Goal: Information Seeking & Learning: Learn about a topic

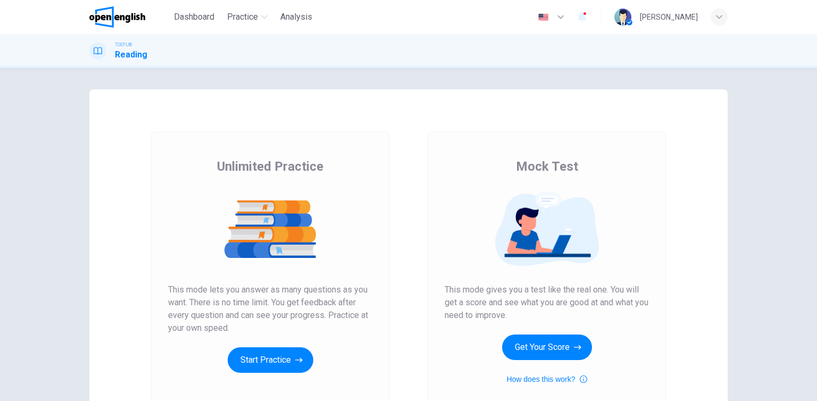
click at [564, 350] on button "Get Your Score" at bounding box center [547, 347] width 90 height 26
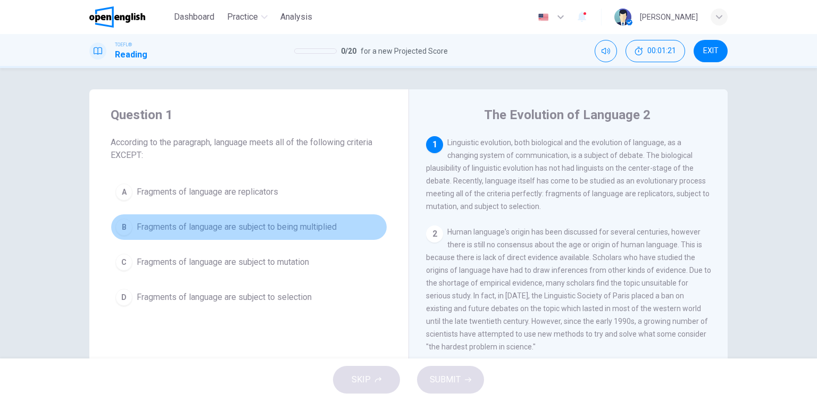
click at [210, 224] on span "Fragments of language are subject to being multiplied" at bounding box center [237, 227] width 200 height 13
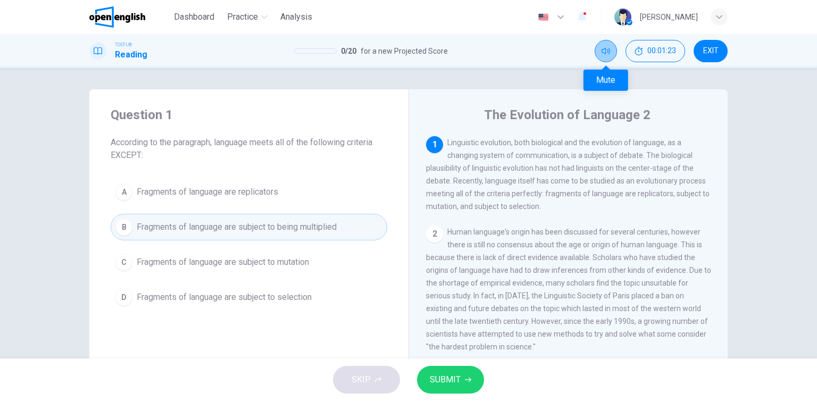
click at [613, 54] on button "Mute" at bounding box center [605, 51] width 22 height 22
drag, startPoint x: 458, startPoint y: 396, endPoint x: 458, endPoint y: 382, distance: 13.8
click at [458, 382] on div "SKIP SUBMIT" at bounding box center [408, 379] width 817 height 43
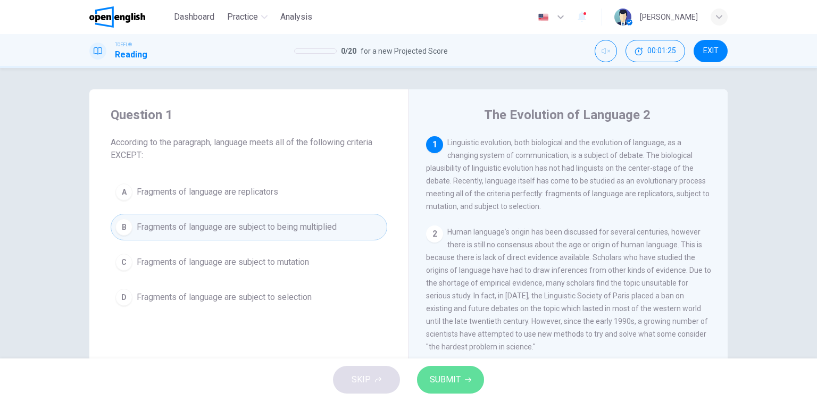
click at [458, 382] on span "SUBMIT" at bounding box center [445, 379] width 31 height 15
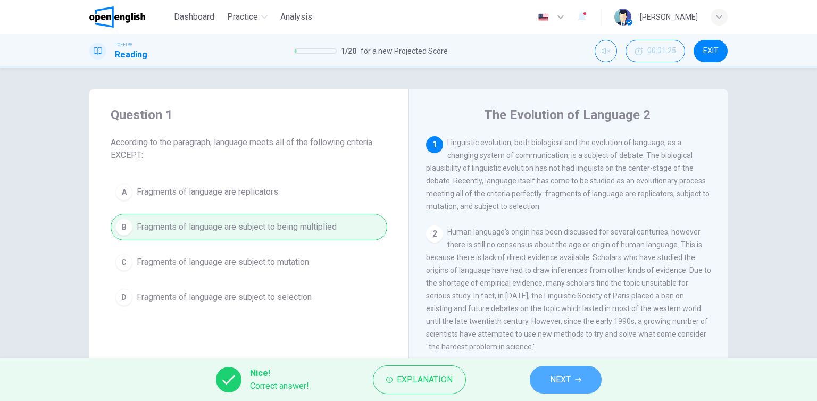
click at [557, 374] on span "NEXT" at bounding box center [560, 379] width 21 height 15
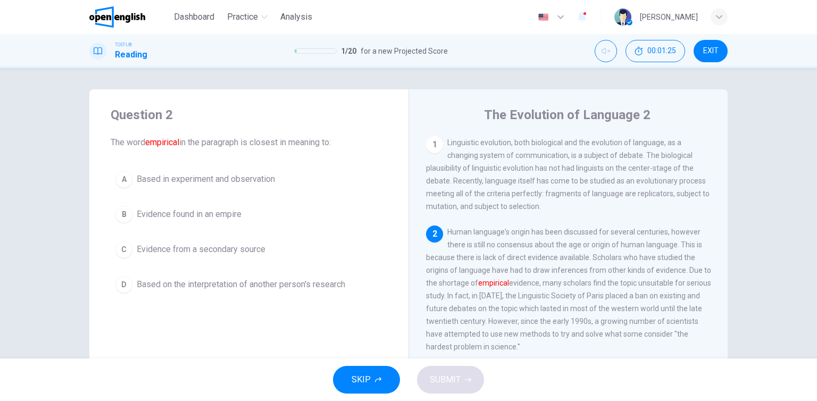
scroll to position [24, 0]
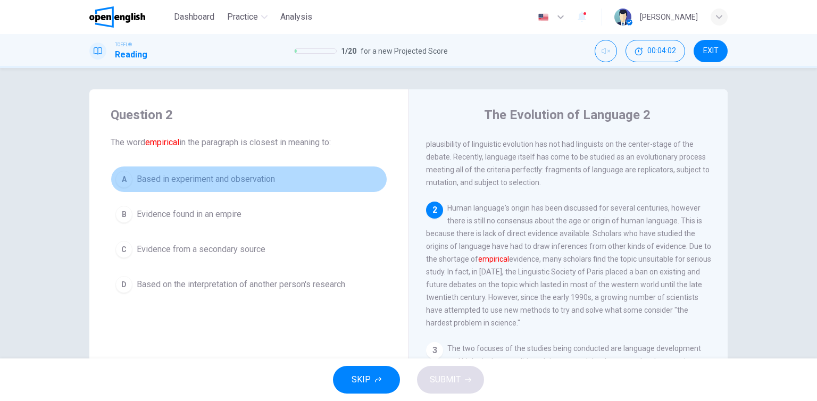
click at [162, 175] on span "Based in experiment and observation" at bounding box center [206, 179] width 138 height 13
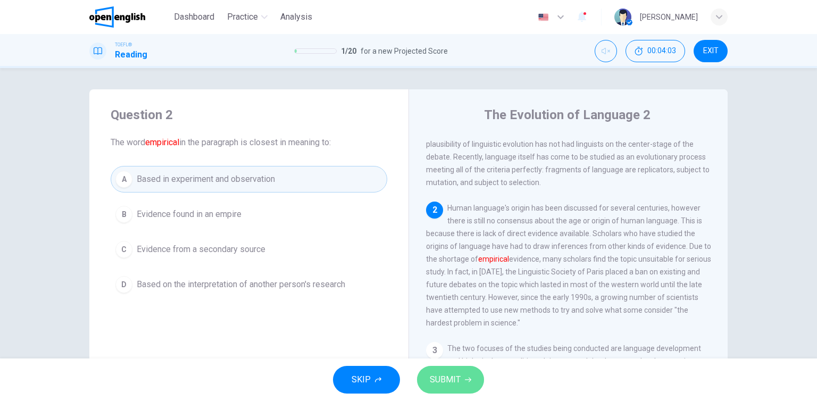
click at [471, 373] on button "SUBMIT" at bounding box center [450, 380] width 67 height 28
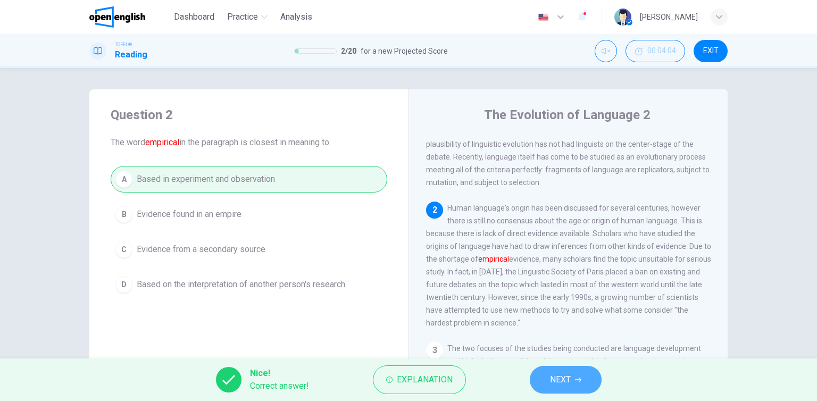
click at [559, 388] on button "NEXT" at bounding box center [566, 380] width 72 height 28
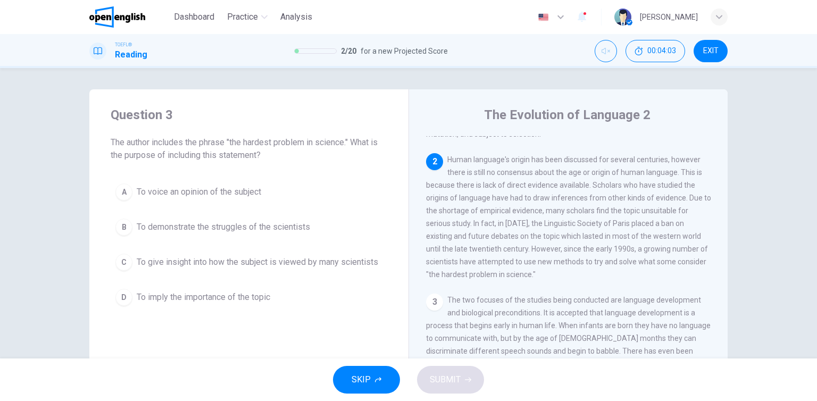
scroll to position [91, 0]
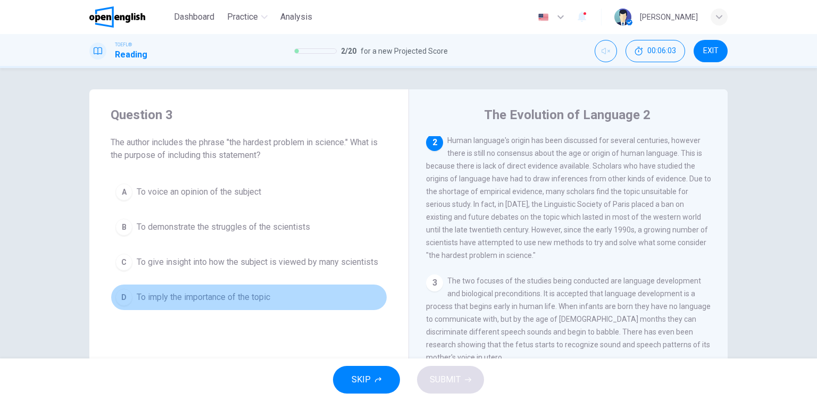
click at [169, 306] on button "D To imply the importance of the topic" at bounding box center [249, 297] width 277 height 27
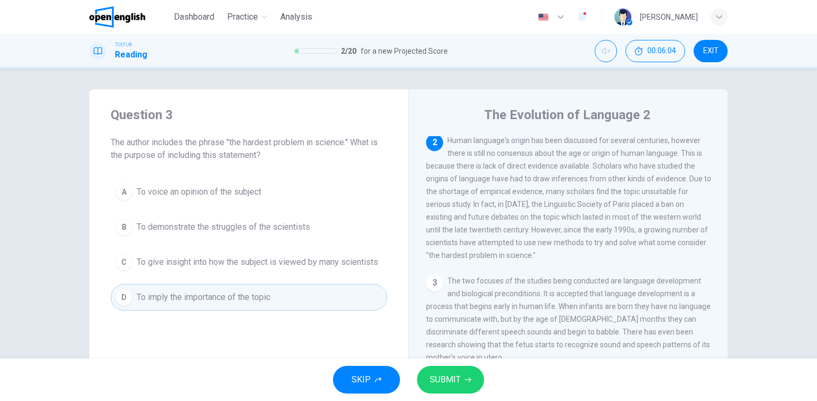
click at [459, 377] on span "SUBMIT" at bounding box center [445, 379] width 31 height 15
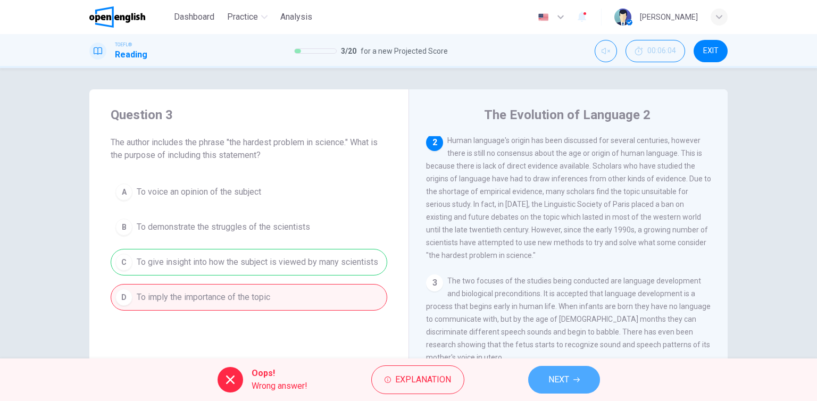
click at [576, 391] on button "NEXT" at bounding box center [564, 380] width 72 height 28
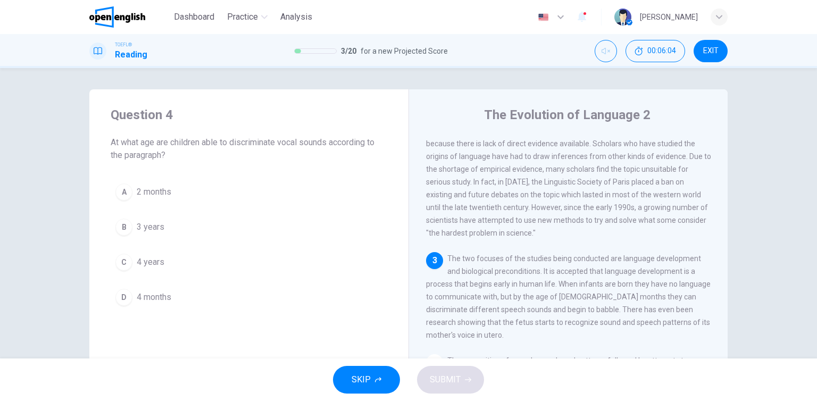
scroll to position [116, 0]
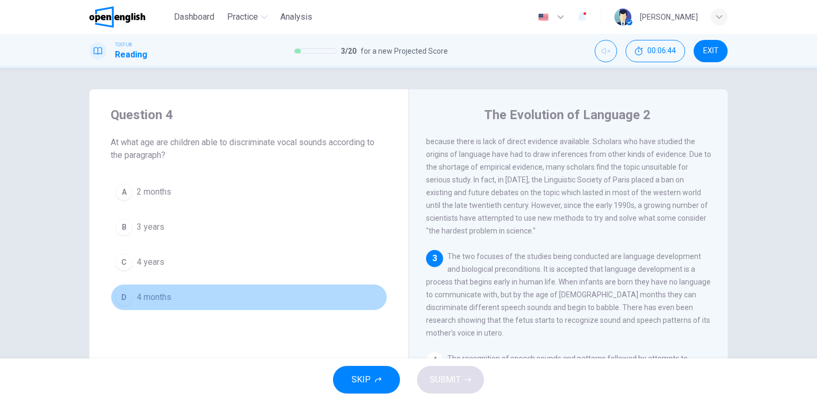
click at [175, 298] on button "D 4 months" at bounding box center [249, 297] width 277 height 27
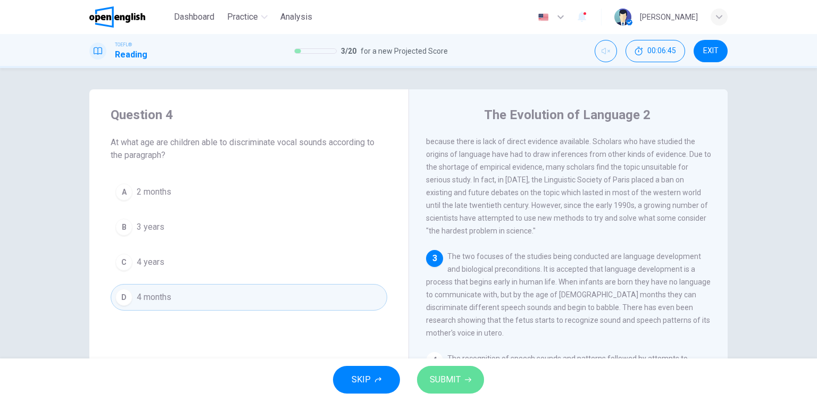
click at [442, 384] on span "SUBMIT" at bounding box center [445, 379] width 31 height 15
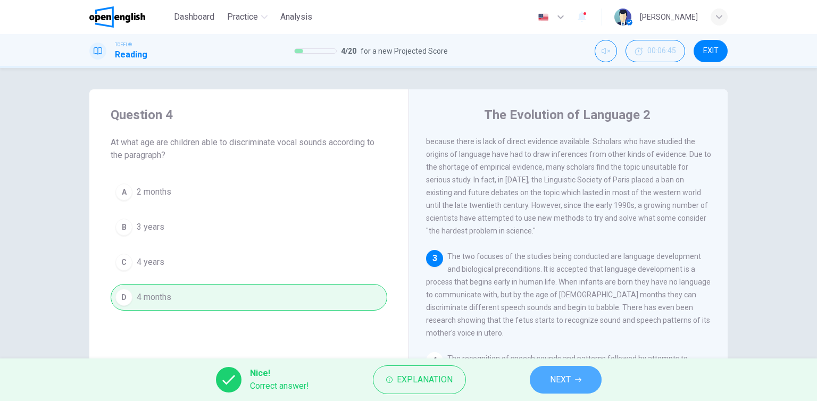
click at [587, 388] on button "NEXT" at bounding box center [566, 380] width 72 height 28
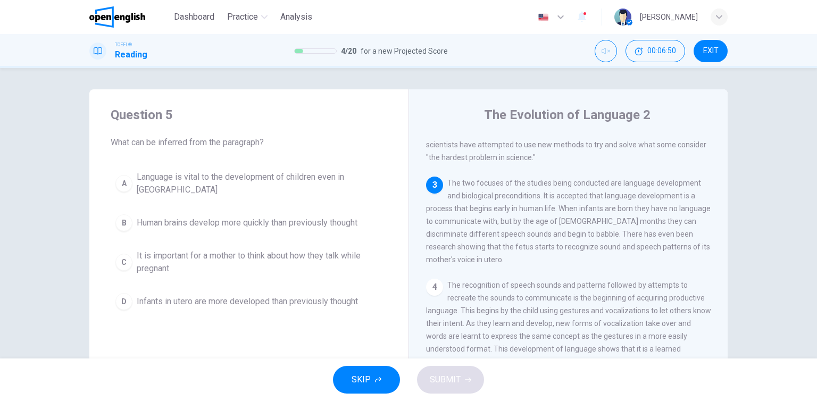
scroll to position [187, 0]
click at [338, 233] on div "A Language is vital to the development of children even in utero B Human brains…" at bounding box center [249, 240] width 277 height 149
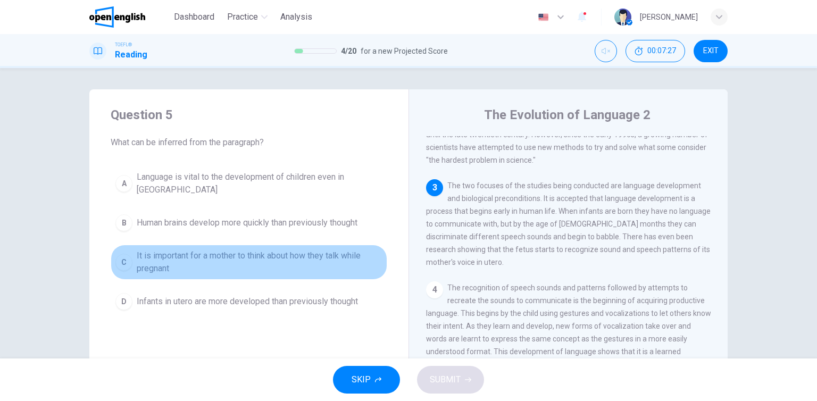
click at [338, 249] on span "It is important for a mother to think about how they talk while pregnant" at bounding box center [260, 262] width 246 height 26
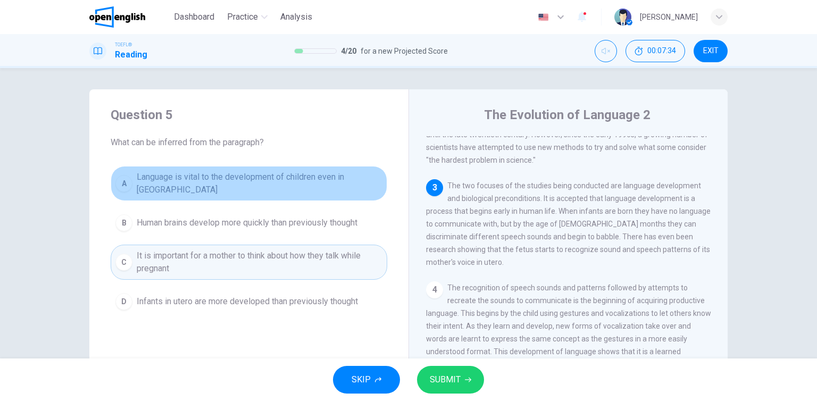
click at [304, 173] on span "Language is vital to the development of children even in [GEOGRAPHIC_DATA]" at bounding box center [260, 184] width 246 height 26
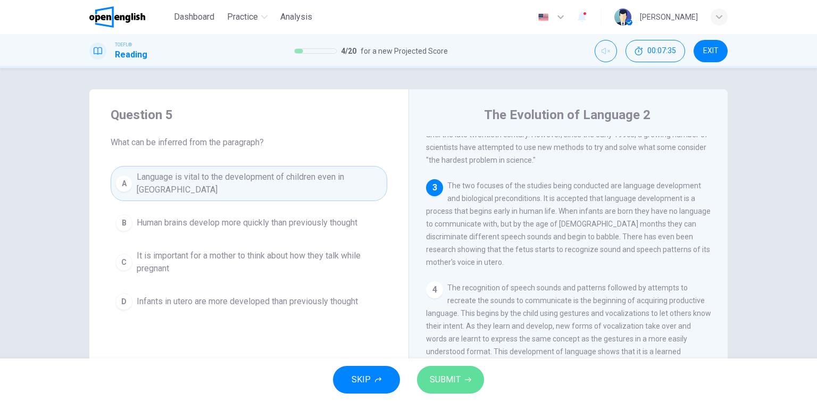
click at [446, 373] on span "SUBMIT" at bounding box center [445, 379] width 31 height 15
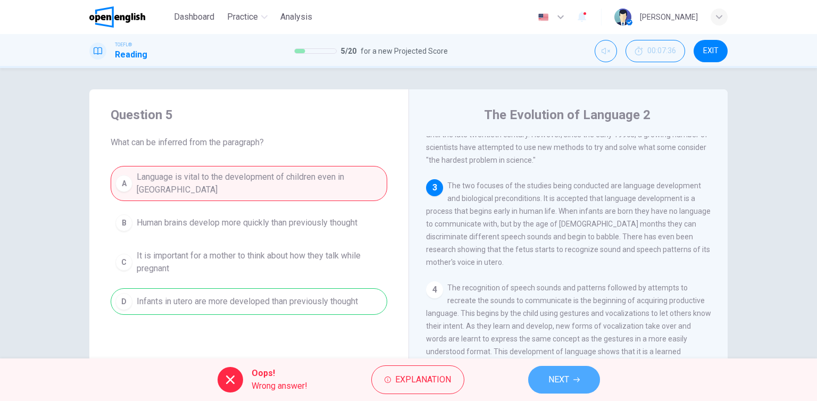
click at [547, 389] on button "NEXT" at bounding box center [564, 380] width 72 height 28
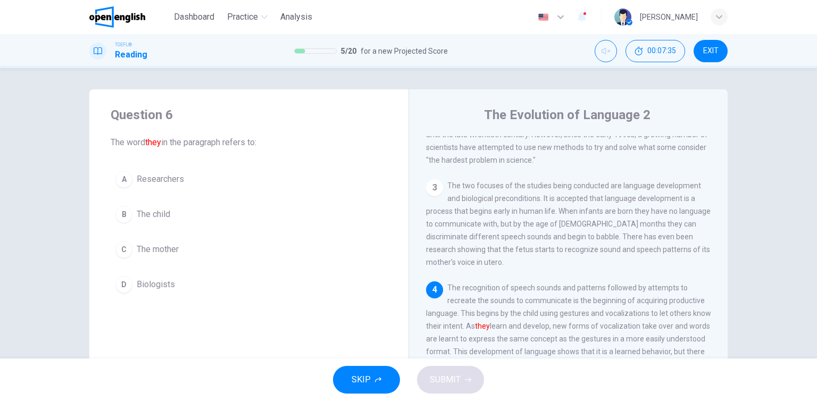
scroll to position [234, 0]
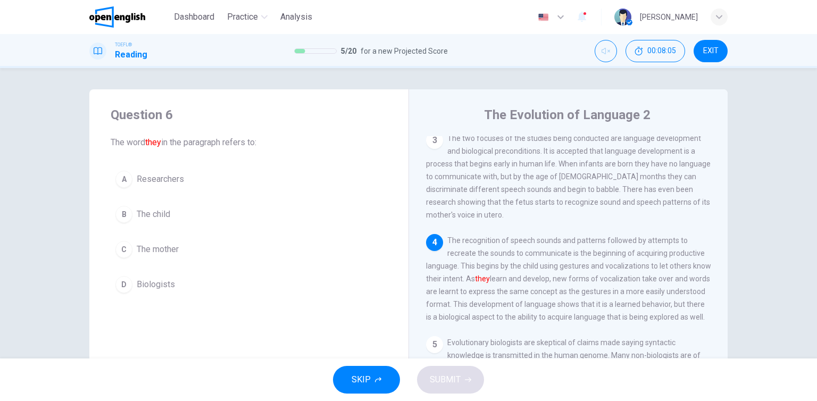
click at [207, 217] on button "B The child" at bounding box center [249, 214] width 277 height 27
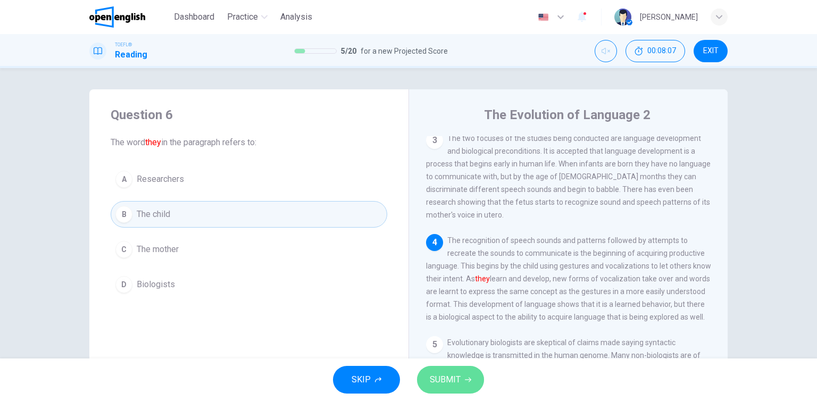
click at [434, 381] on span "SUBMIT" at bounding box center [445, 379] width 31 height 15
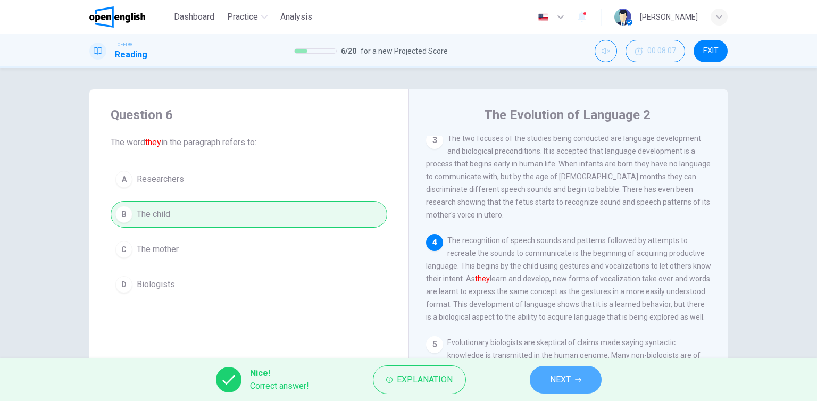
click at [568, 383] on span "NEXT" at bounding box center [560, 379] width 21 height 15
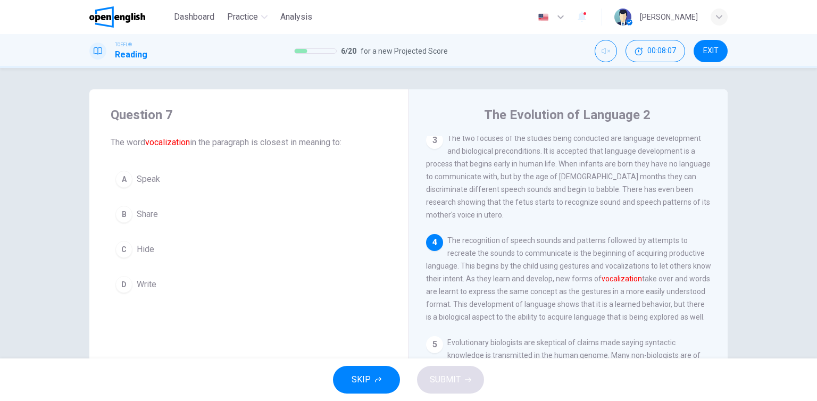
scroll to position [328, 0]
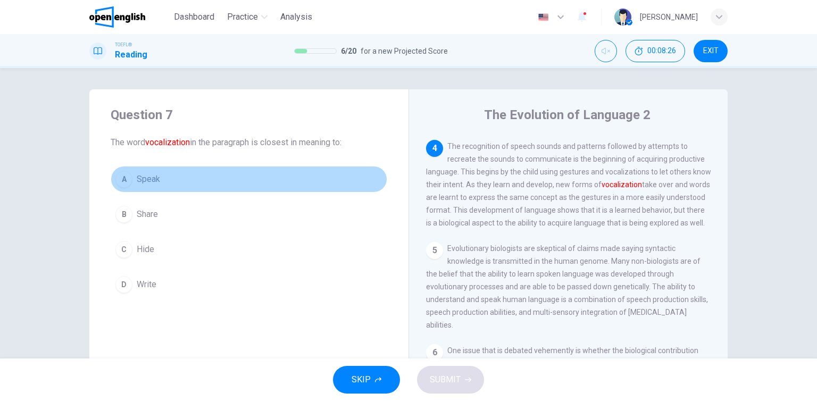
click at [176, 182] on button "A Speak" at bounding box center [249, 179] width 277 height 27
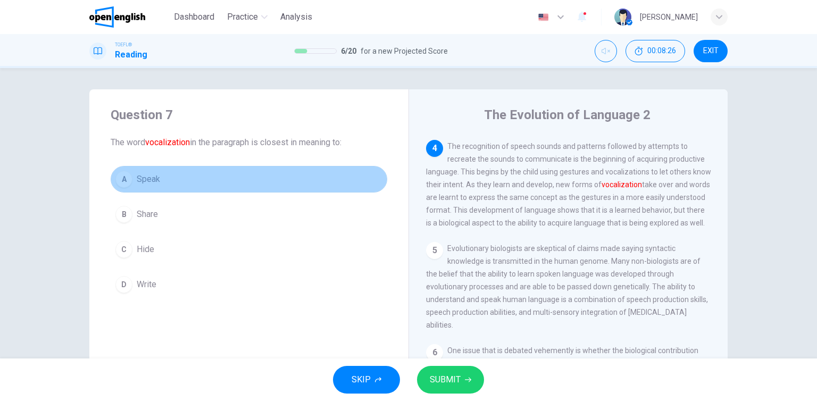
click at [176, 182] on button "A Speak" at bounding box center [249, 179] width 277 height 27
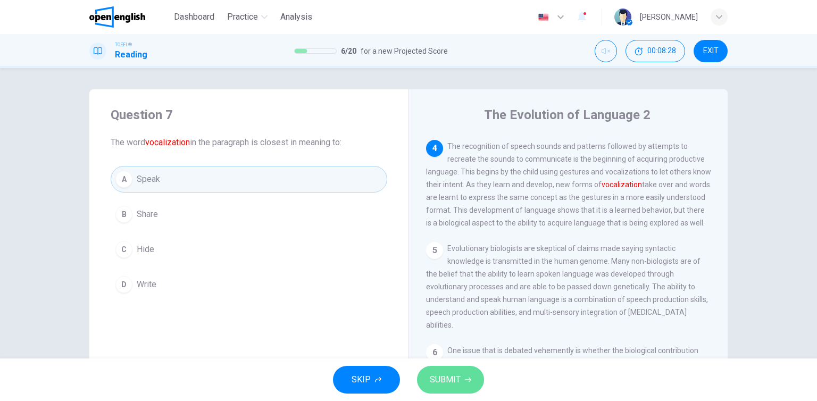
click at [446, 370] on button "SUBMIT" at bounding box center [450, 380] width 67 height 28
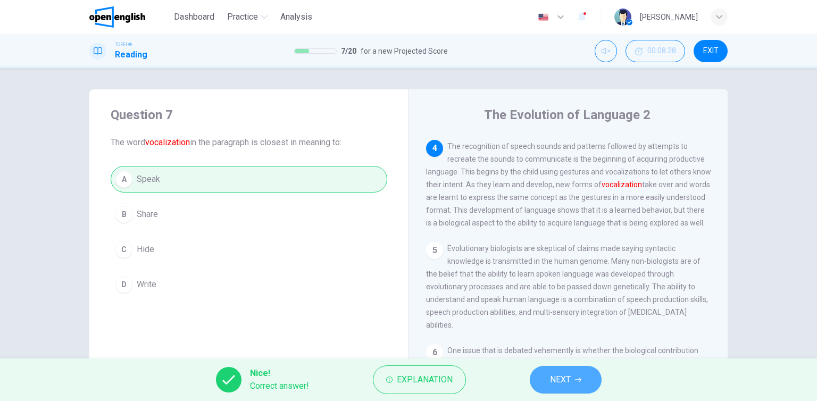
click at [565, 378] on span "NEXT" at bounding box center [560, 379] width 21 height 15
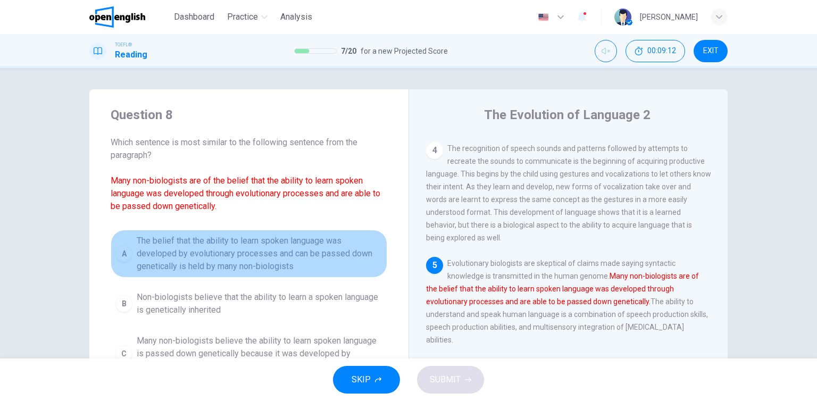
click at [205, 246] on span "The belief that the ability to learn spoken language was developed by evolution…" at bounding box center [260, 254] width 246 height 38
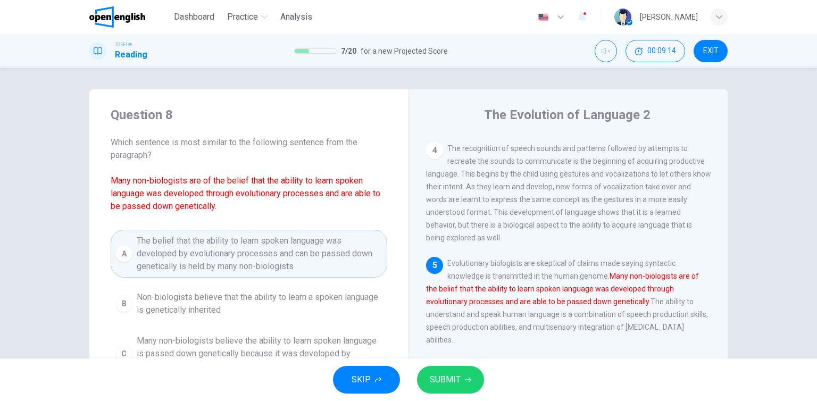
click at [418, 383] on button "SUBMIT" at bounding box center [450, 380] width 67 height 28
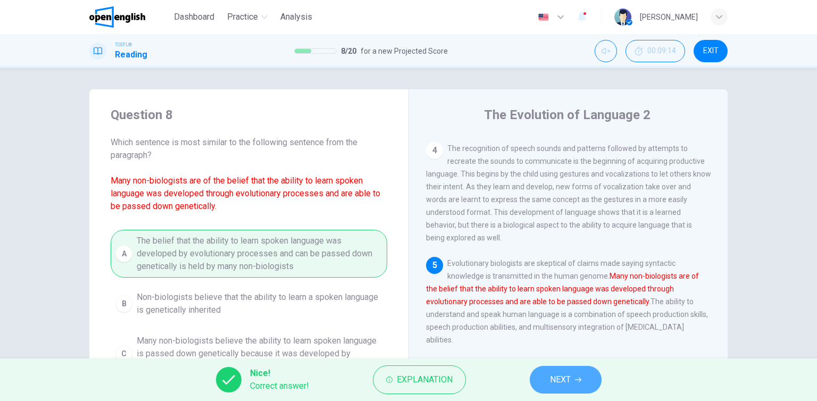
click at [557, 380] on span "NEXT" at bounding box center [560, 379] width 21 height 15
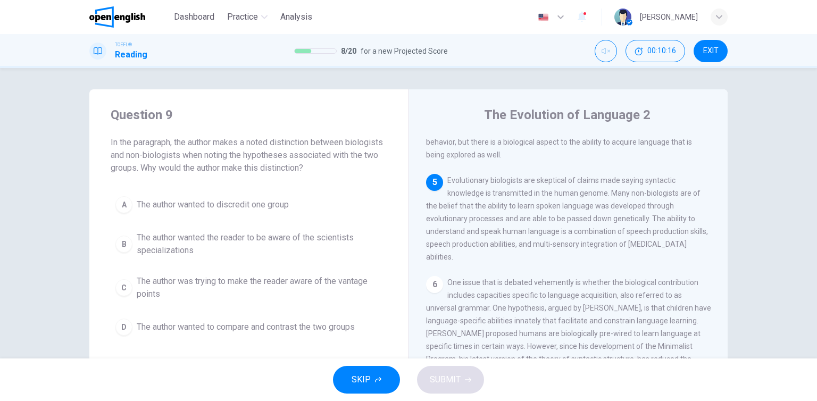
scroll to position [442, 0]
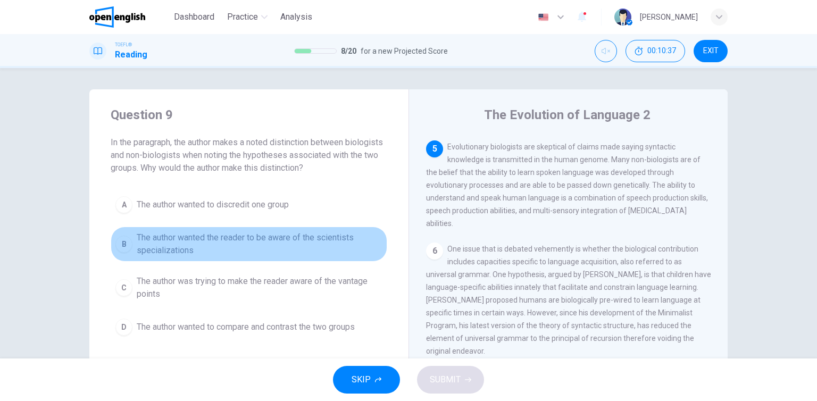
click at [320, 231] on span "The author wanted the reader to be aware of the scientists specializations" at bounding box center [260, 244] width 246 height 26
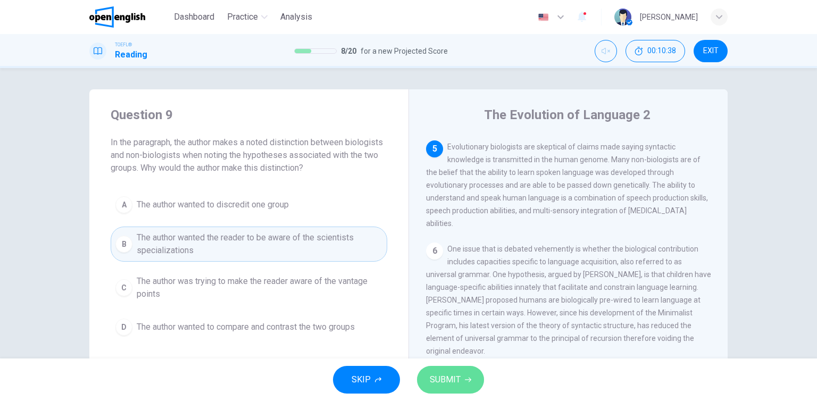
click at [458, 379] on span "SUBMIT" at bounding box center [445, 379] width 31 height 15
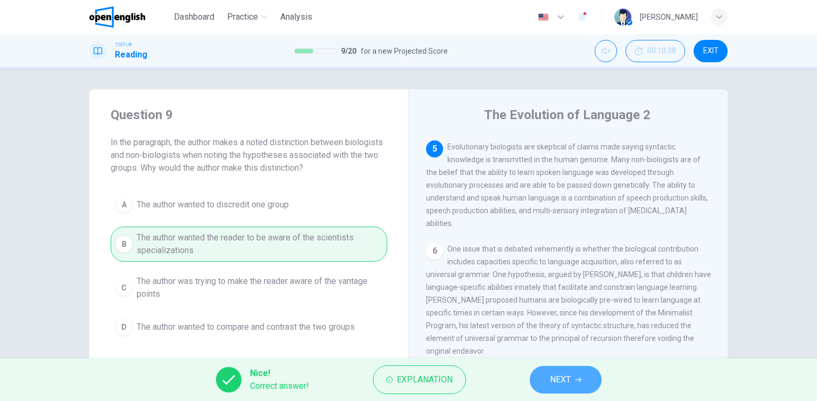
click at [577, 378] on icon "button" at bounding box center [578, 379] width 6 height 6
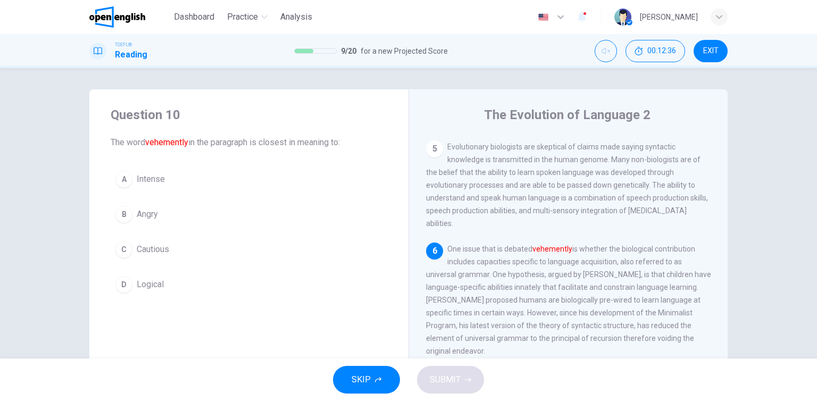
click at [208, 187] on button "A Intense" at bounding box center [249, 179] width 277 height 27
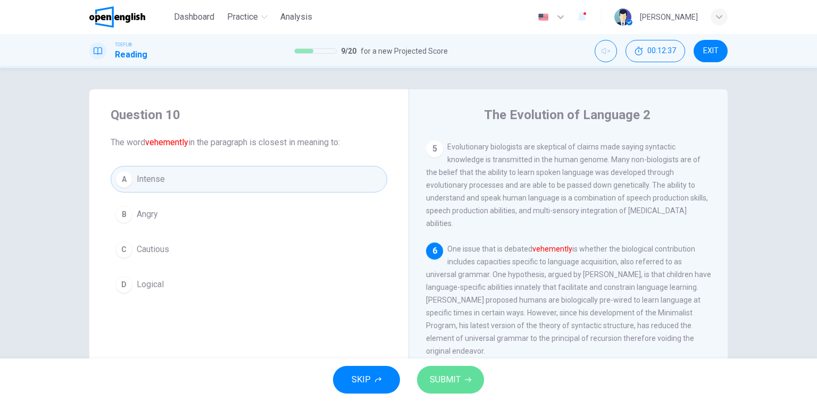
click at [451, 378] on span "SUBMIT" at bounding box center [445, 379] width 31 height 15
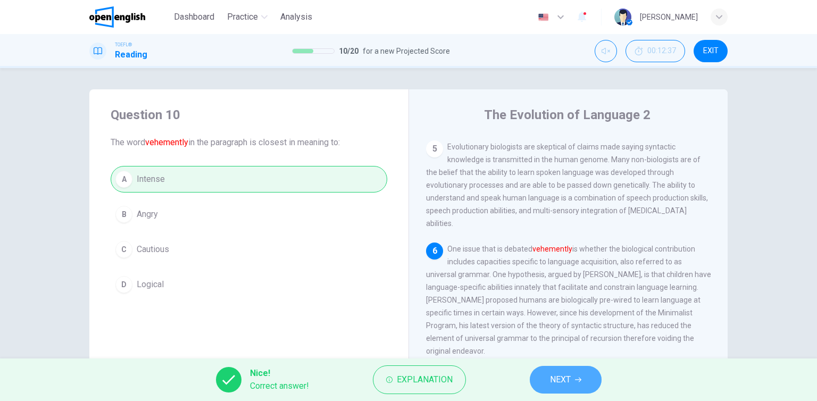
click at [566, 369] on button "NEXT" at bounding box center [566, 380] width 72 height 28
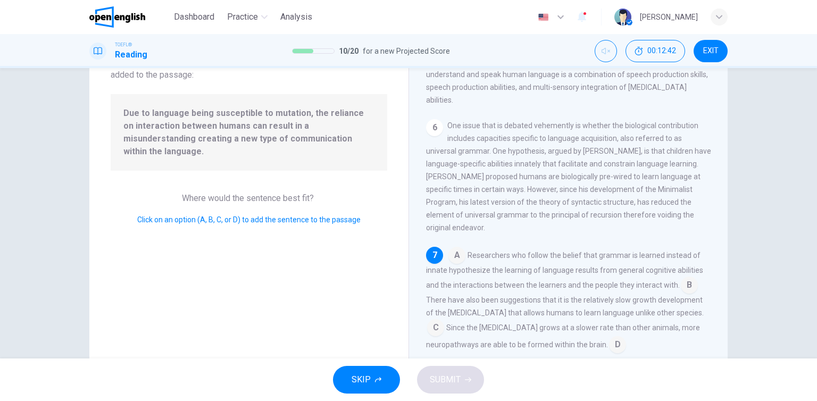
scroll to position [70, 0]
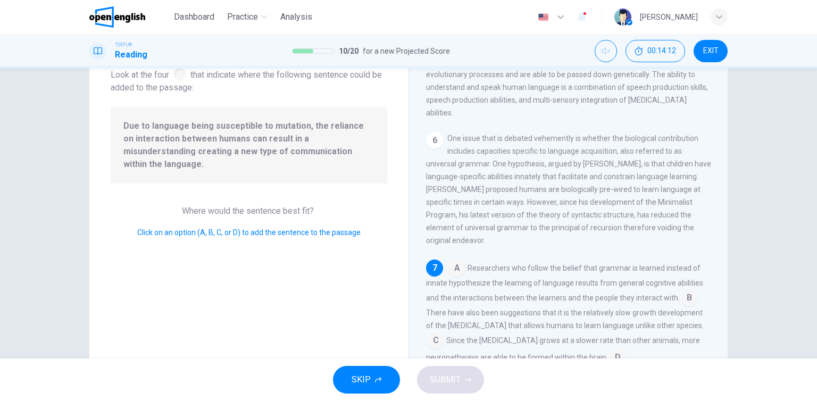
click at [610, 354] on input at bounding box center [617, 358] width 17 height 17
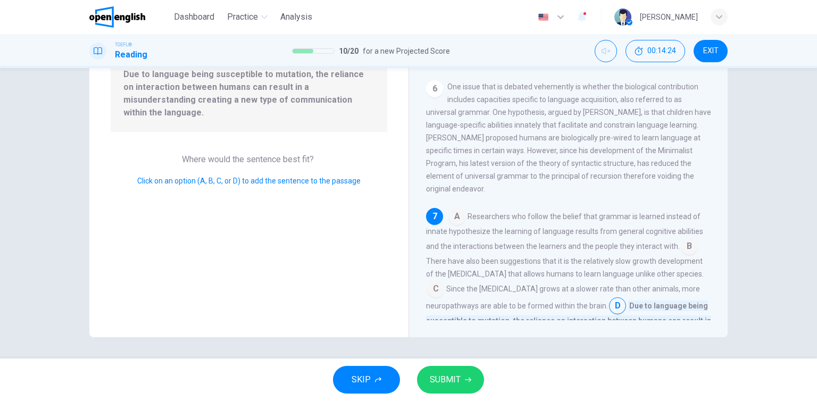
scroll to position [508, 0]
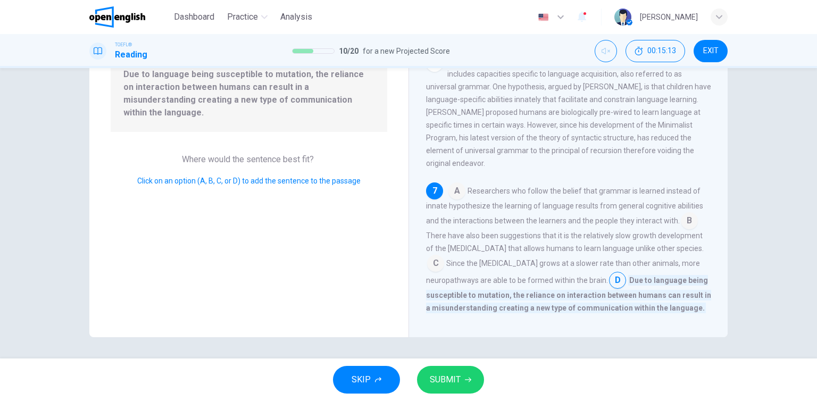
click at [685, 219] on input at bounding box center [689, 221] width 17 height 17
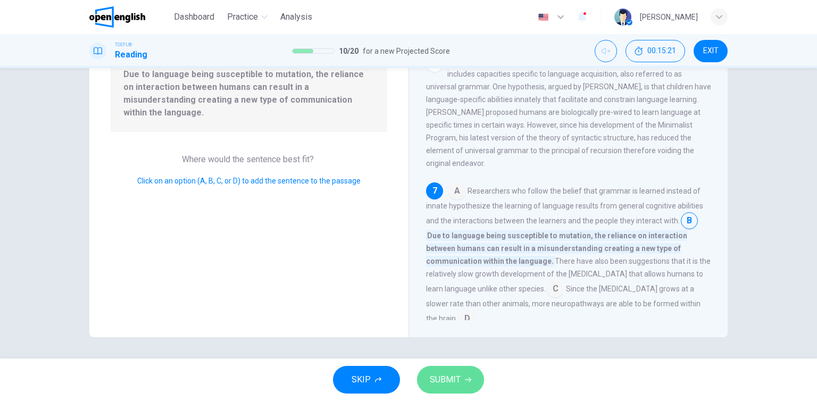
click at [450, 378] on span "SUBMIT" at bounding box center [445, 379] width 31 height 15
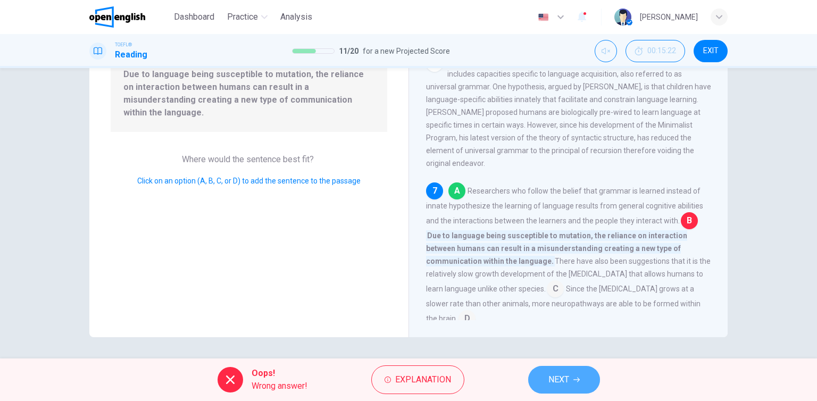
click at [542, 366] on button "NEXT" at bounding box center [564, 380] width 72 height 28
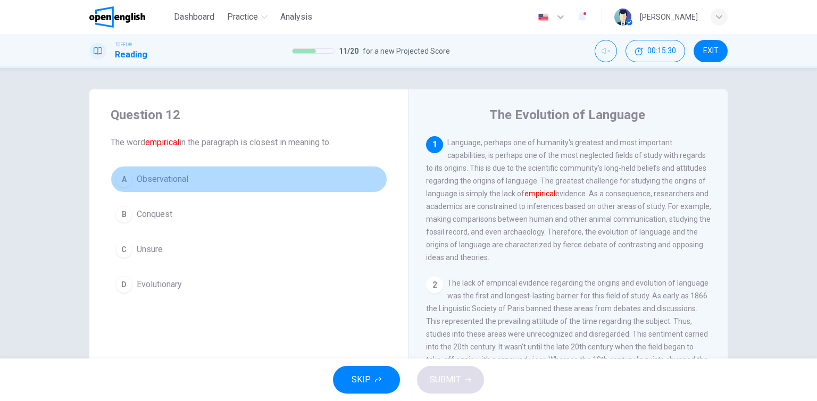
click at [161, 179] on span "Observational" at bounding box center [163, 179] width 52 height 13
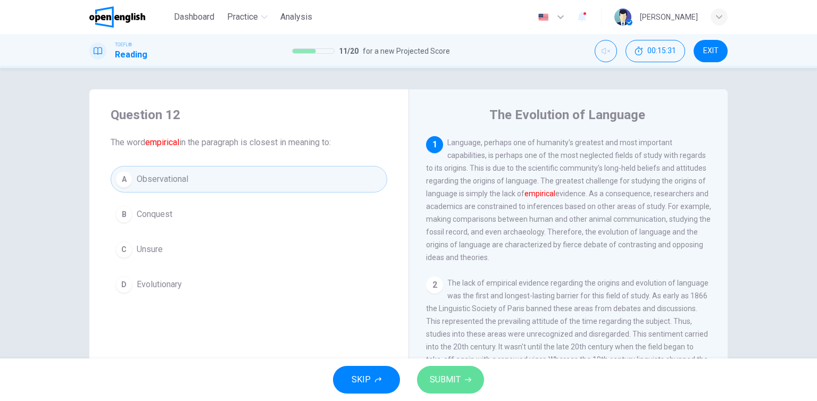
click at [448, 378] on span "SUBMIT" at bounding box center [445, 379] width 31 height 15
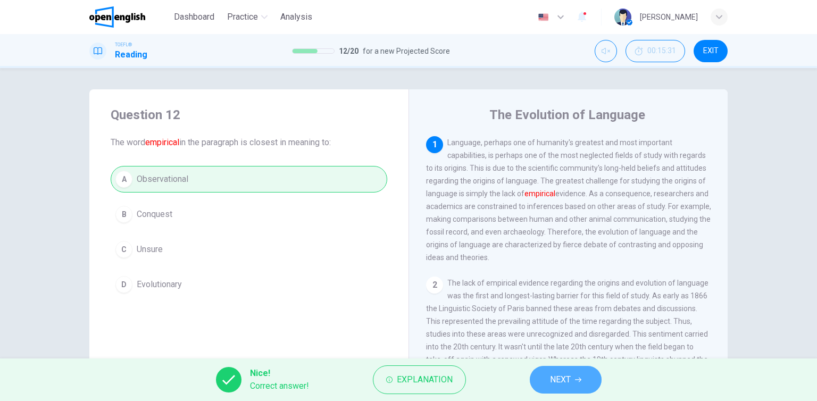
click at [563, 375] on span "NEXT" at bounding box center [560, 379] width 21 height 15
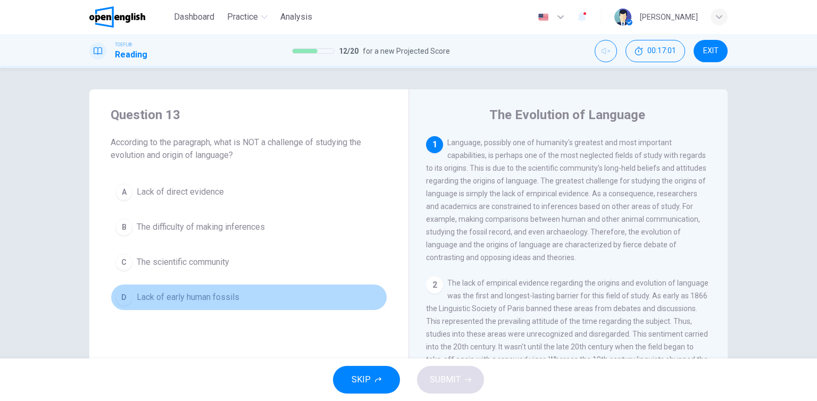
click at [183, 294] on span "Lack of early human fossils" at bounding box center [188, 297] width 103 height 13
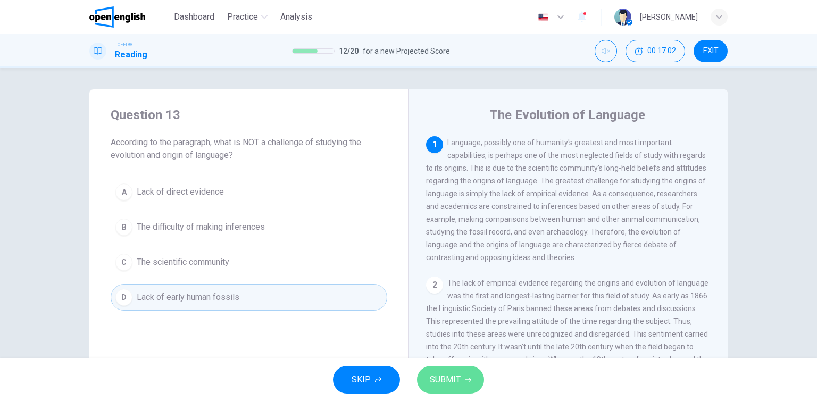
click at [446, 366] on button "SUBMIT" at bounding box center [450, 380] width 67 height 28
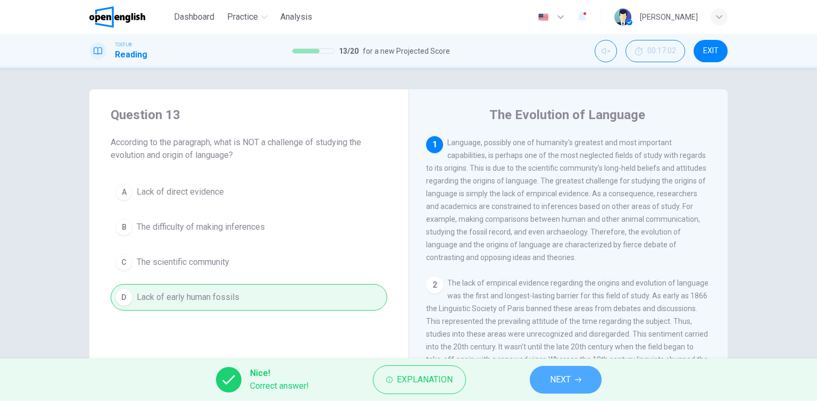
click at [565, 378] on span "NEXT" at bounding box center [560, 379] width 21 height 15
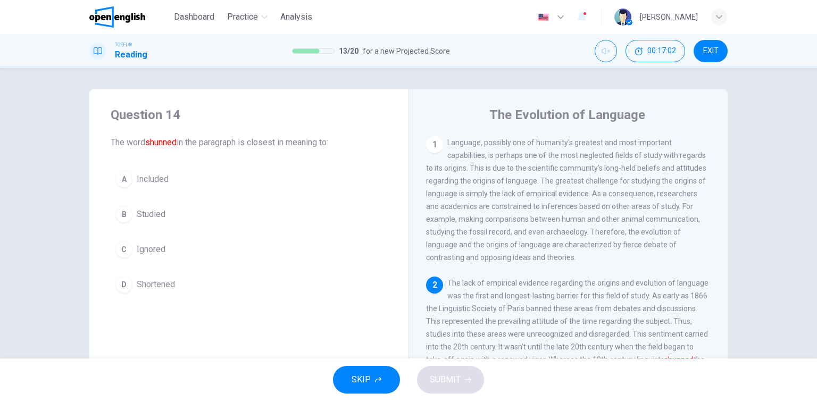
scroll to position [77, 0]
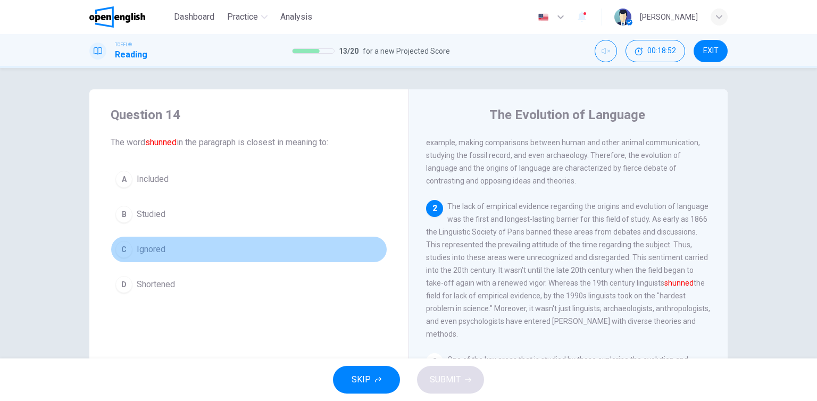
click at [164, 250] on button "C Ignored" at bounding box center [249, 249] width 277 height 27
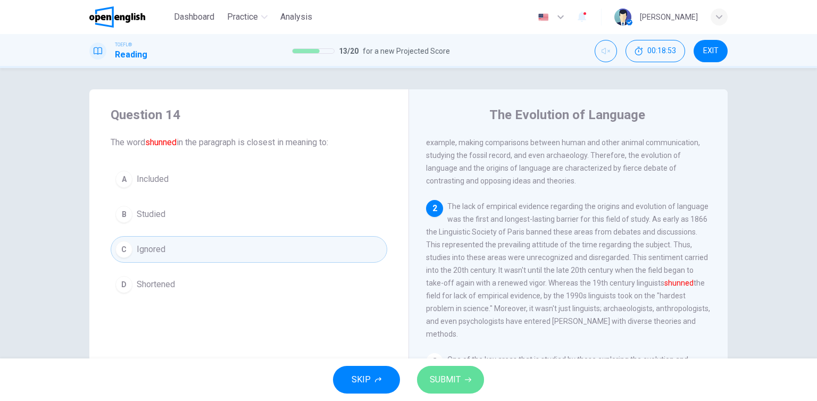
click at [430, 371] on button "SUBMIT" at bounding box center [450, 380] width 67 height 28
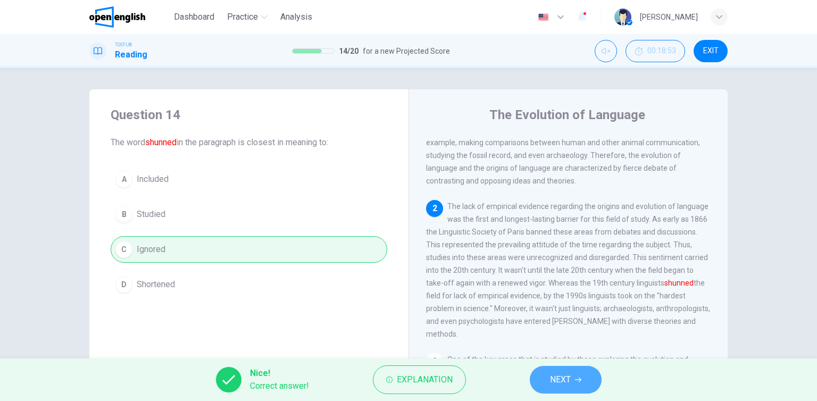
click at [552, 377] on span "NEXT" at bounding box center [560, 379] width 21 height 15
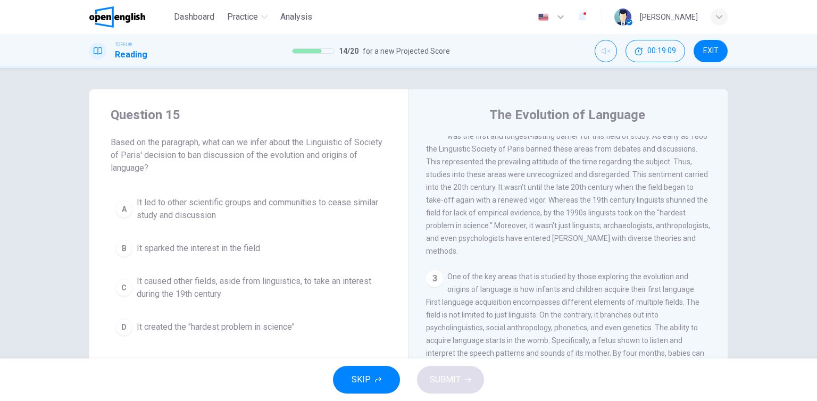
scroll to position [116, 0]
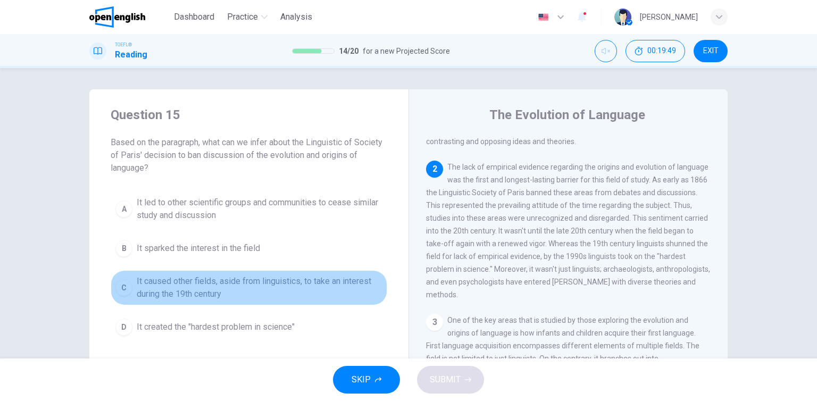
click at [264, 283] on span "It caused other fields, aside from linguistics, to take an interest during the …" at bounding box center [260, 288] width 246 height 26
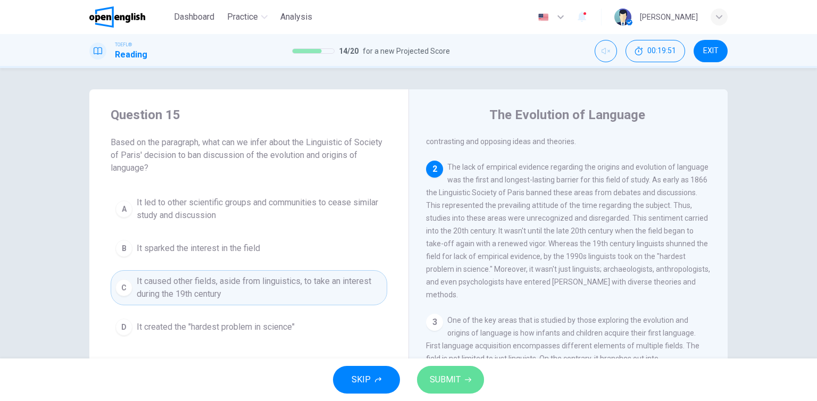
click at [443, 380] on span "SUBMIT" at bounding box center [445, 379] width 31 height 15
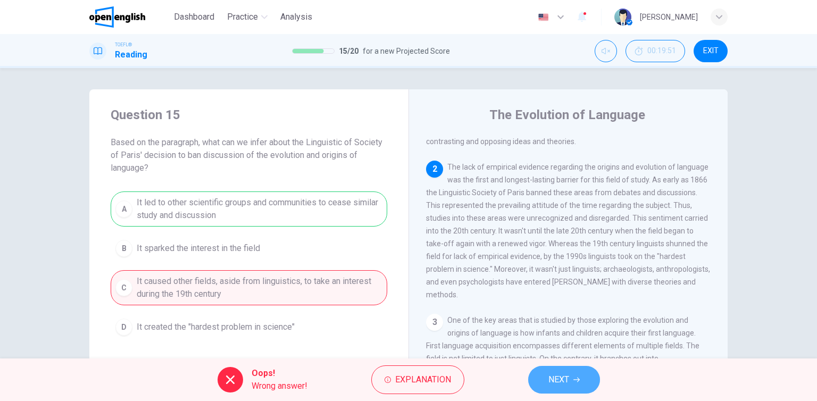
click at [553, 374] on span "NEXT" at bounding box center [558, 379] width 21 height 15
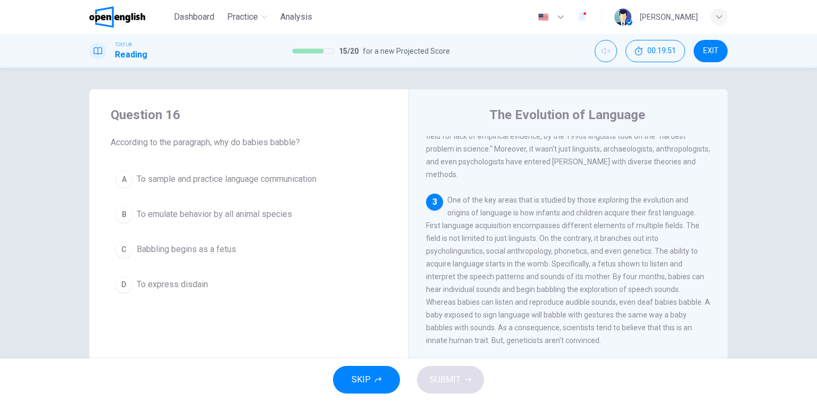
scroll to position [248, 0]
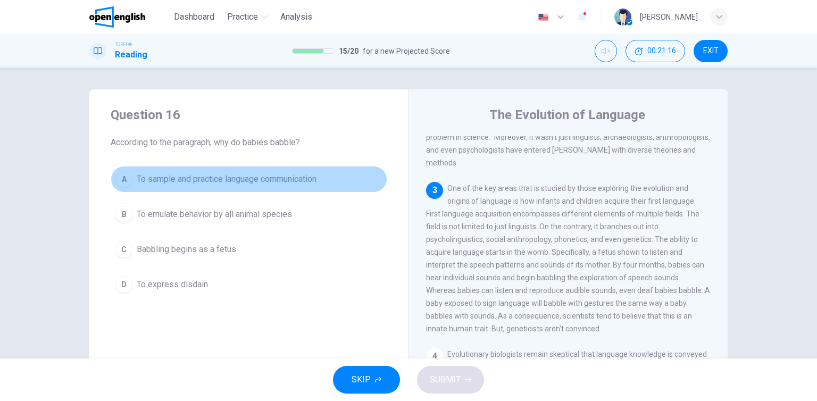
click at [252, 174] on span "To sample and practice language communication" at bounding box center [227, 179] width 180 height 13
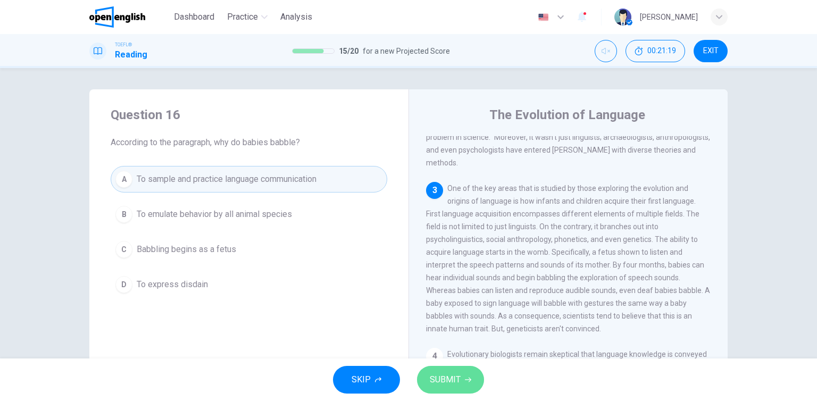
click at [442, 379] on span "SUBMIT" at bounding box center [445, 379] width 31 height 15
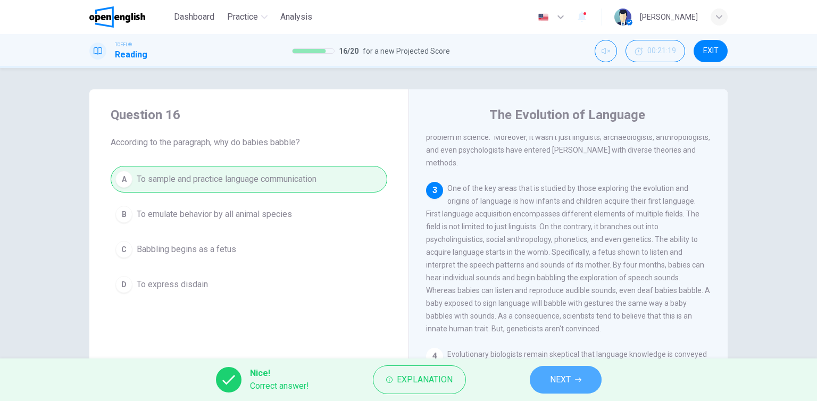
click at [565, 386] on span "NEXT" at bounding box center [560, 379] width 21 height 15
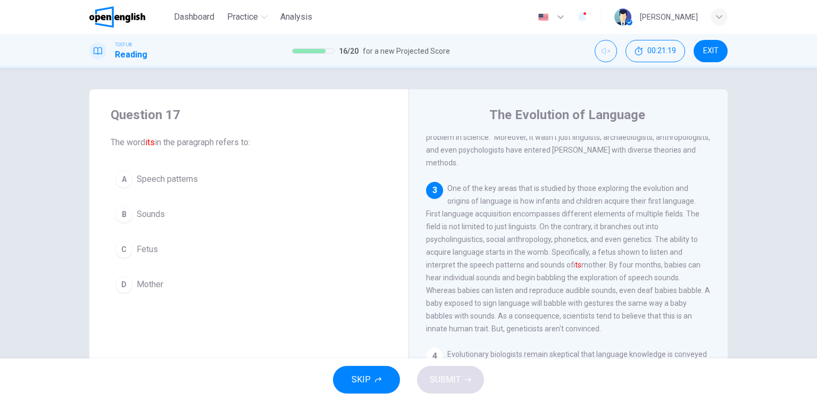
scroll to position [289, 0]
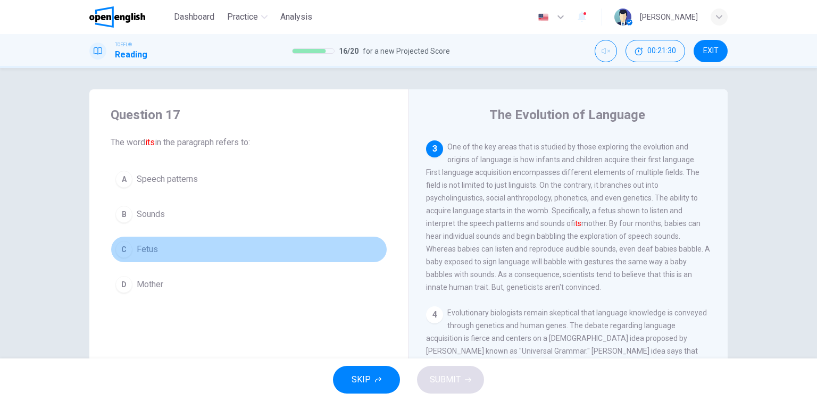
click at [154, 249] on span "Fetus" at bounding box center [147, 249] width 21 height 13
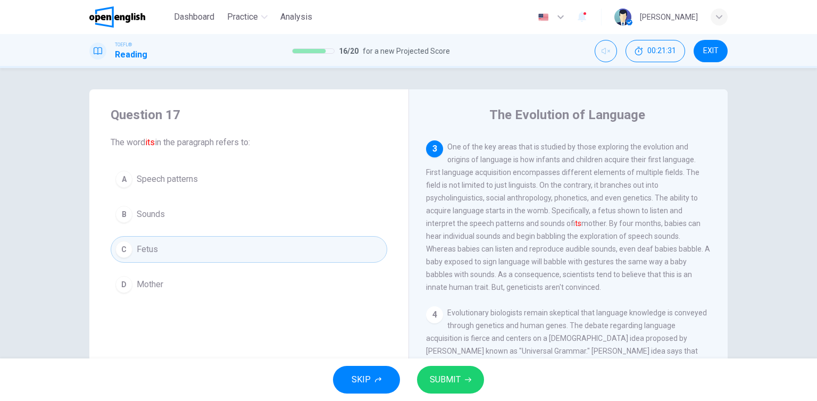
click at [442, 379] on span "SUBMIT" at bounding box center [445, 379] width 31 height 15
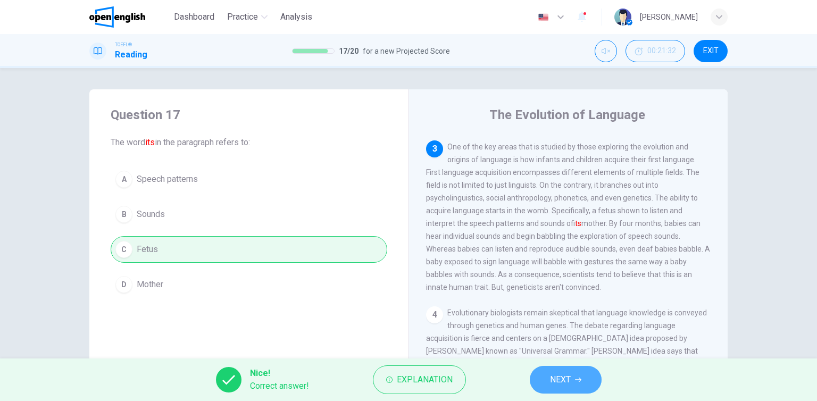
click at [563, 384] on span "NEXT" at bounding box center [560, 379] width 21 height 15
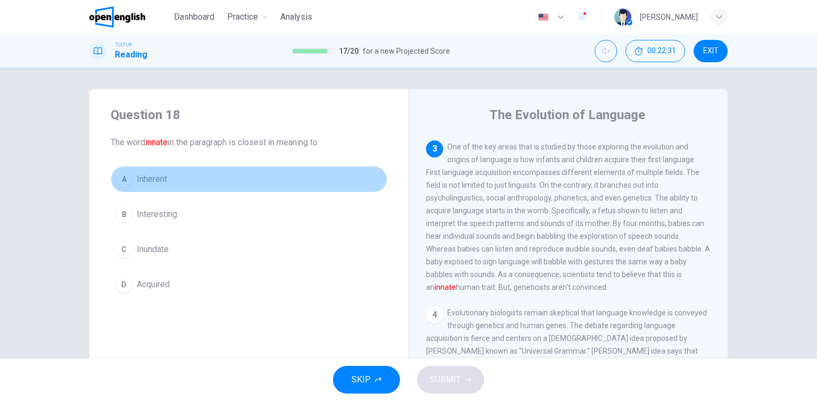
click at [208, 179] on button "A Inherent" at bounding box center [249, 179] width 277 height 27
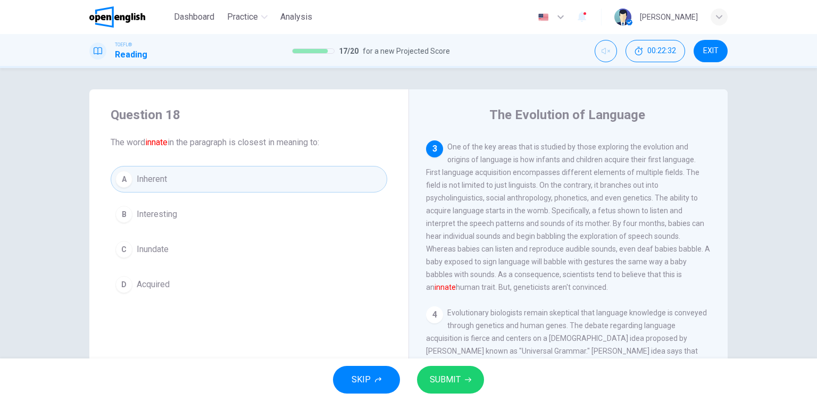
click at [449, 371] on button "SUBMIT" at bounding box center [450, 380] width 67 height 28
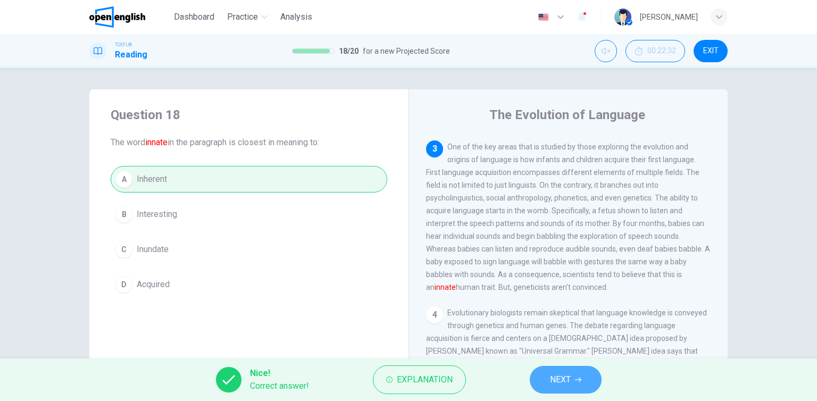
click at [557, 381] on span "NEXT" at bounding box center [560, 379] width 21 height 15
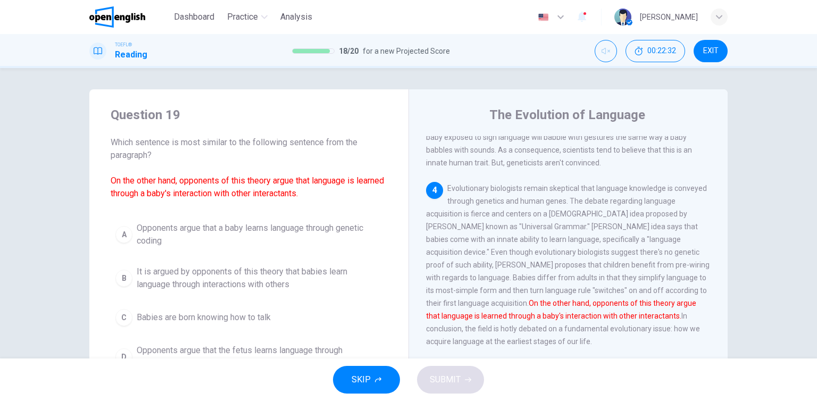
scroll to position [419, 0]
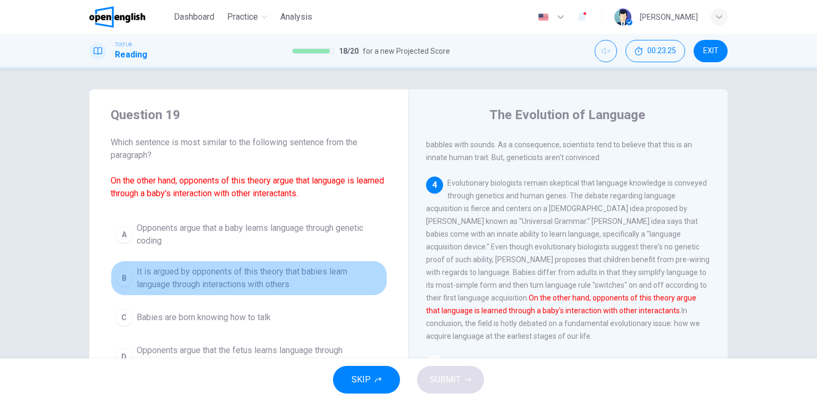
click at [244, 279] on span "It is argued by opponents of this theory that babies learn language through int…" at bounding box center [260, 278] width 246 height 26
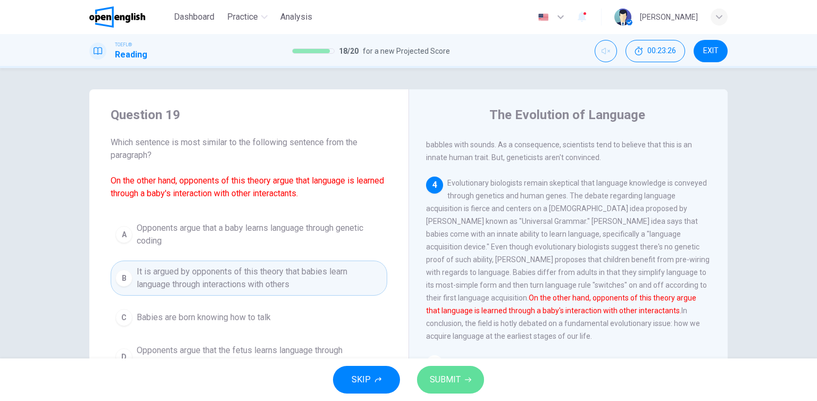
click at [455, 372] on span "SUBMIT" at bounding box center [445, 379] width 31 height 15
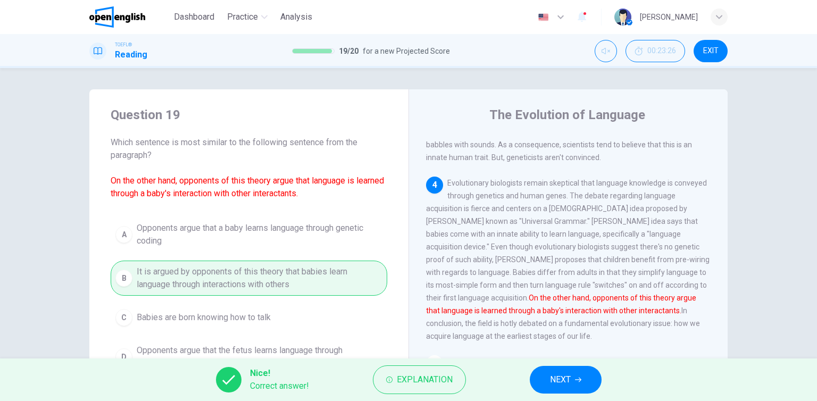
drag, startPoint x: 562, startPoint y: 396, endPoint x: 565, endPoint y: 388, distance: 8.9
click at [565, 388] on div "Nice! Correct answer! Explanation NEXT" at bounding box center [408, 379] width 817 height 43
click at [565, 388] on button "NEXT" at bounding box center [566, 380] width 72 height 28
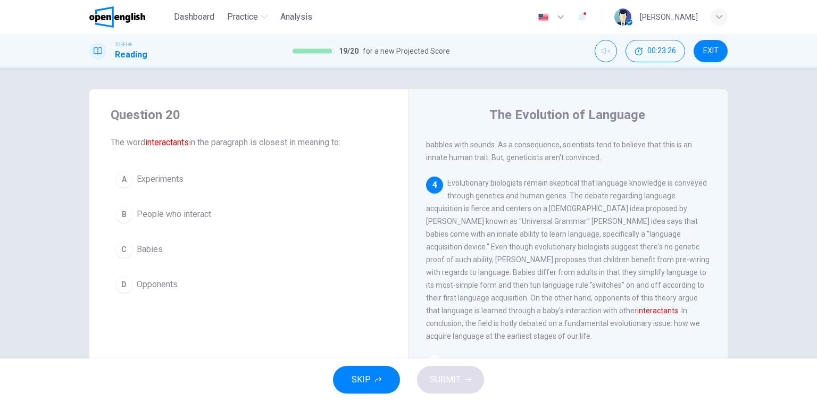
scroll to position [460, 0]
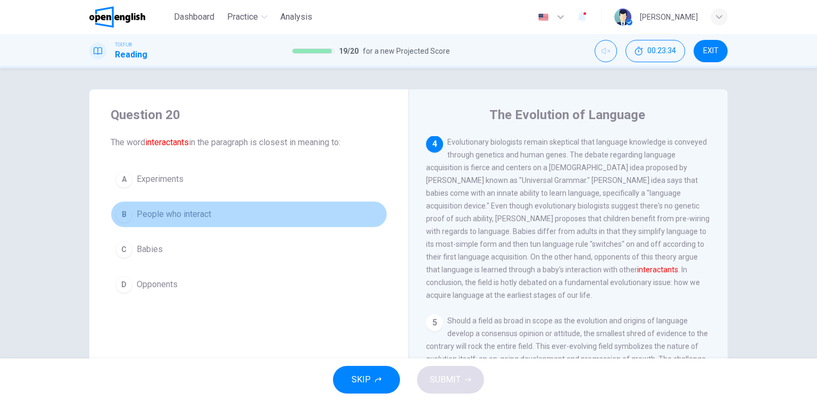
click at [216, 212] on button "B People who interact" at bounding box center [249, 214] width 277 height 27
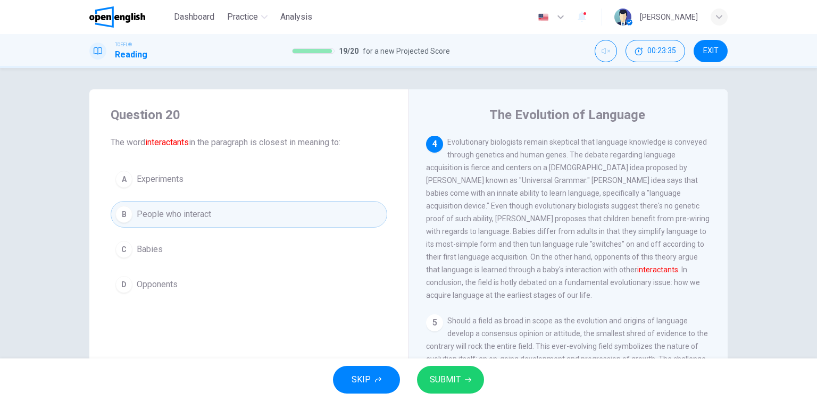
click at [456, 378] on span "SUBMIT" at bounding box center [445, 379] width 31 height 15
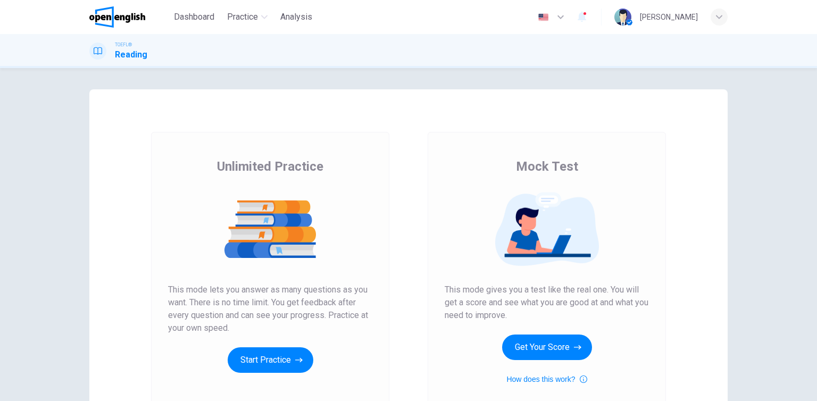
drag, startPoint x: 263, startPoint y: 366, endPoint x: 615, endPoint y: 311, distance: 355.8
click at [615, 311] on div "Unlimited Practice Mock Test Unlimited Practice This mode lets you answer as ma…" at bounding box center [408, 274] width 638 height 370
click at [259, 367] on button "Start Practice" at bounding box center [271, 360] width 86 height 26
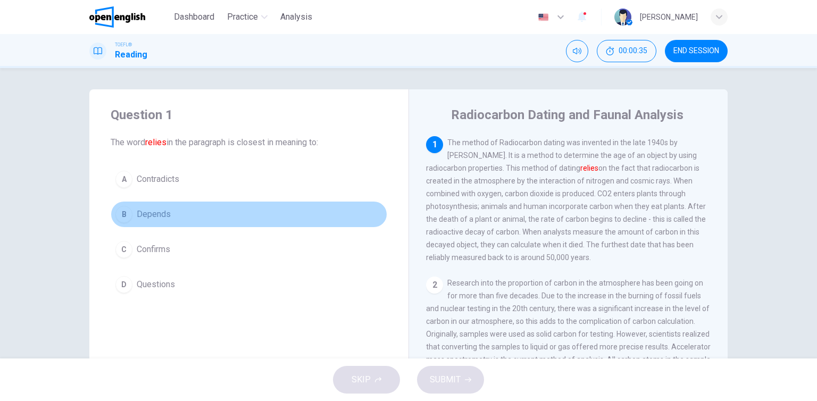
drag, startPoint x: 188, startPoint y: 211, endPoint x: 194, endPoint y: 213, distance: 5.9
click at [189, 211] on button "B Depends" at bounding box center [249, 214] width 277 height 27
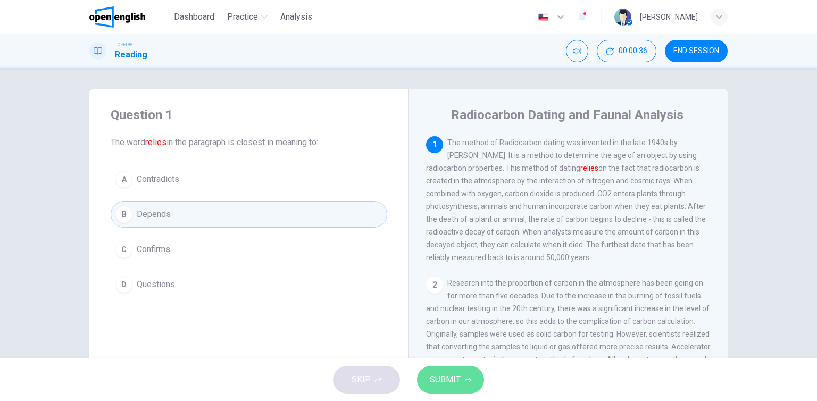
click at [445, 388] on button "SUBMIT" at bounding box center [450, 380] width 67 height 28
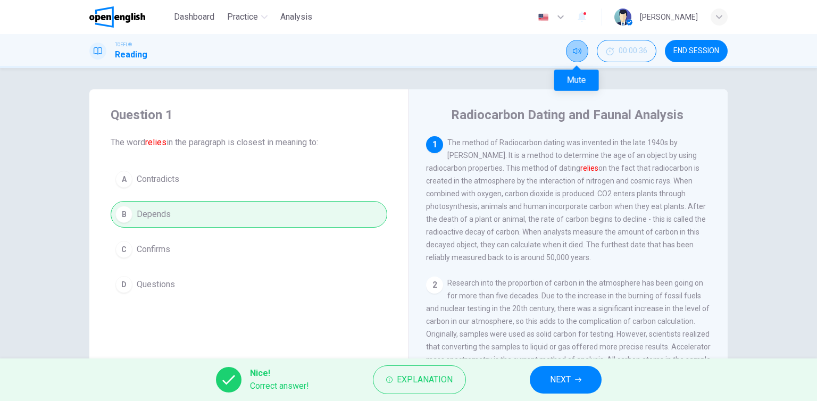
click at [580, 56] on button "Mute" at bounding box center [577, 51] width 22 height 22
click at [561, 380] on span "NEXT" at bounding box center [560, 379] width 21 height 15
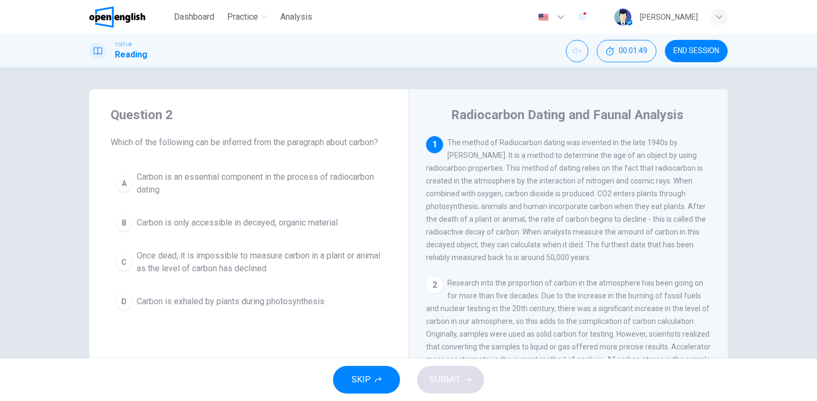
click at [227, 174] on span "Carbon is an essential component in the process of radiocarbon dating" at bounding box center [260, 184] width 246 height 26
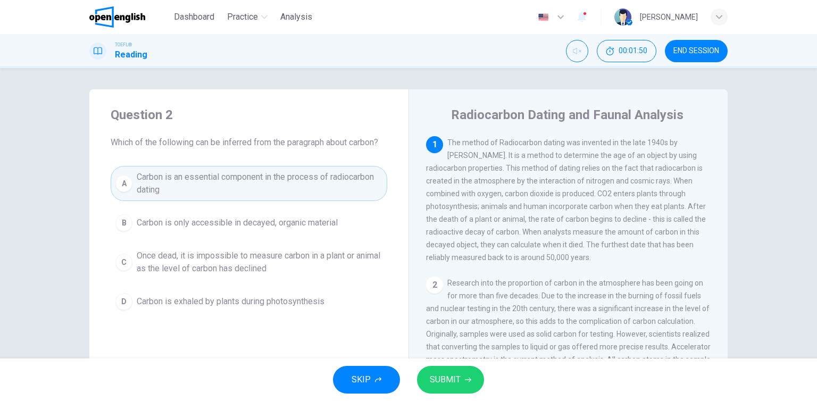
click at [466, 381] on icon "button" at bounding box center [468, 379] width 6 height 6
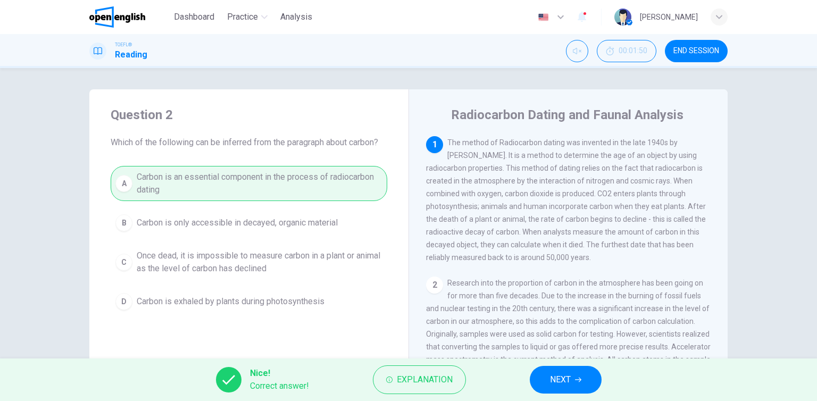
click at [547, 380] on button "NEXT" at bounding box center [566, 380] width 72 height 28
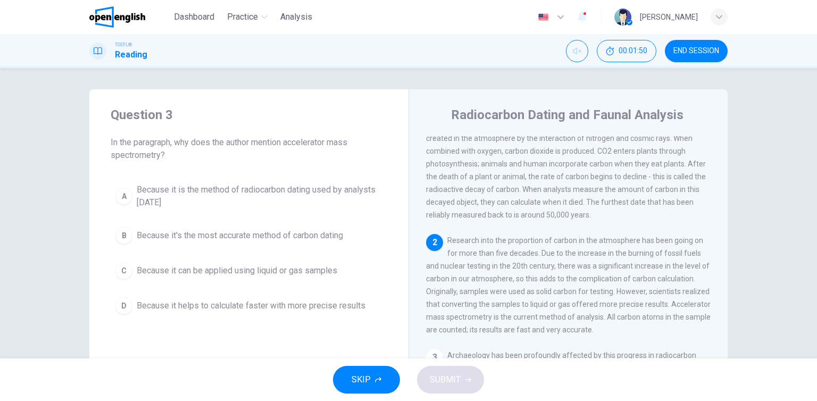
scroll to position [51, 0]
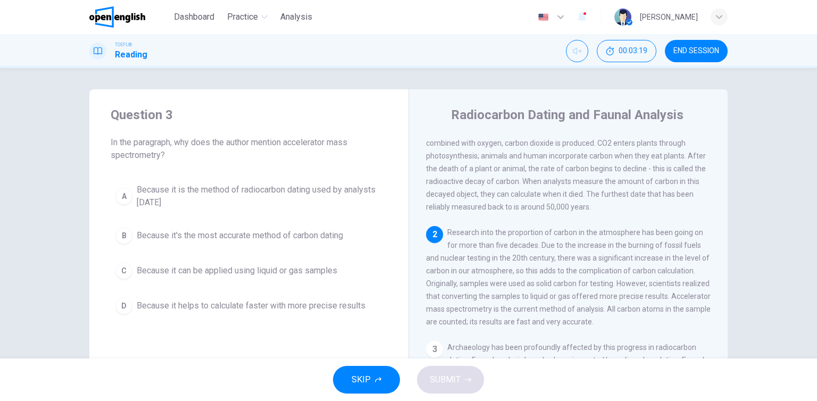
click at [150, 189] on span "Because it is the method of radiocarbon dating used by analysts today" at bounding box center [260, 196] width 246 height 26
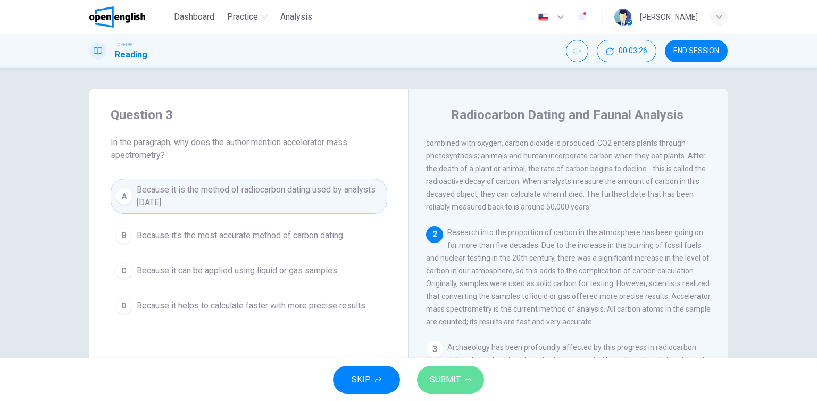
click at [442, 377] on span "SUBMIT" at bounding box center [445, 379] width 31 height 15
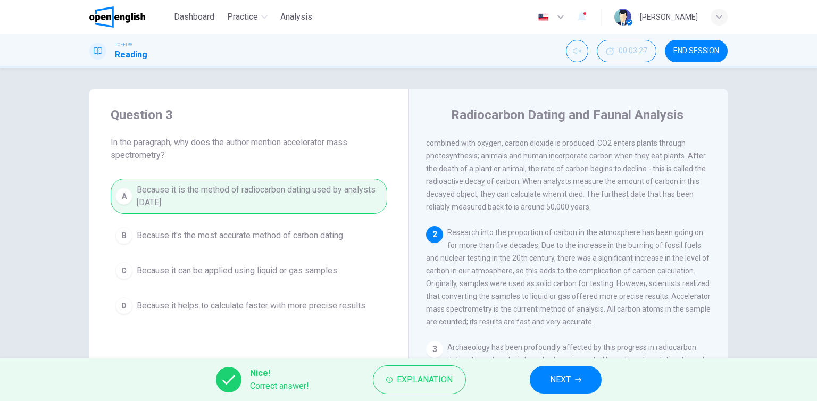
click at [565, 379] on span "NEXT" at bounding box center [560, 379] width 21 height 15
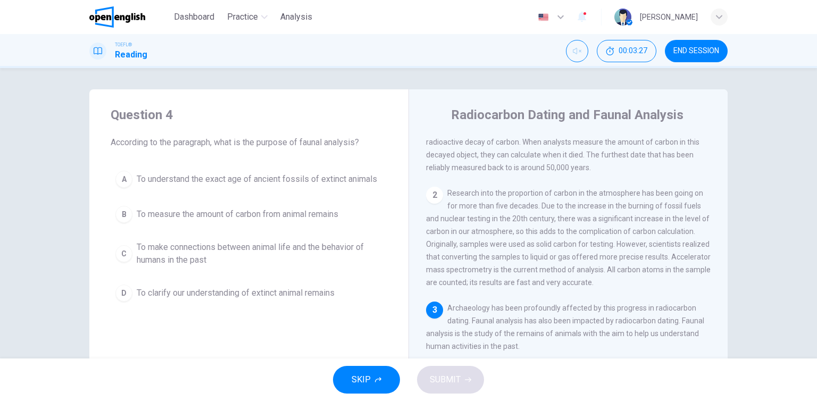
scroll to position [116, 0]
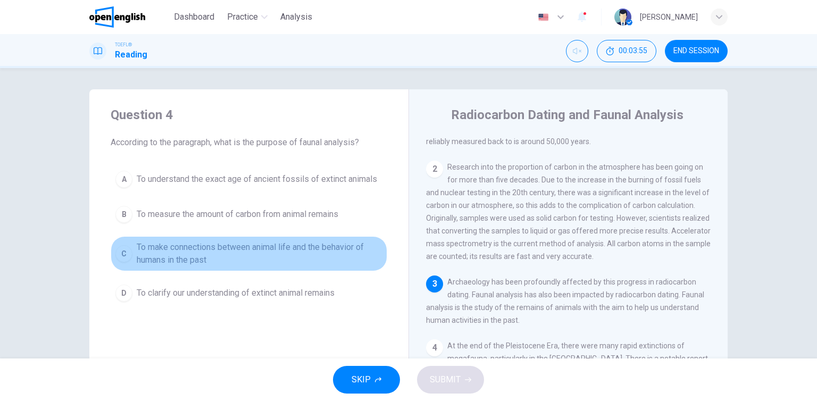
click at [202, 269] on button "C To make connections between animal life and the behavior of humans in the past" at bounding box center [249, 253] width 277 height 35
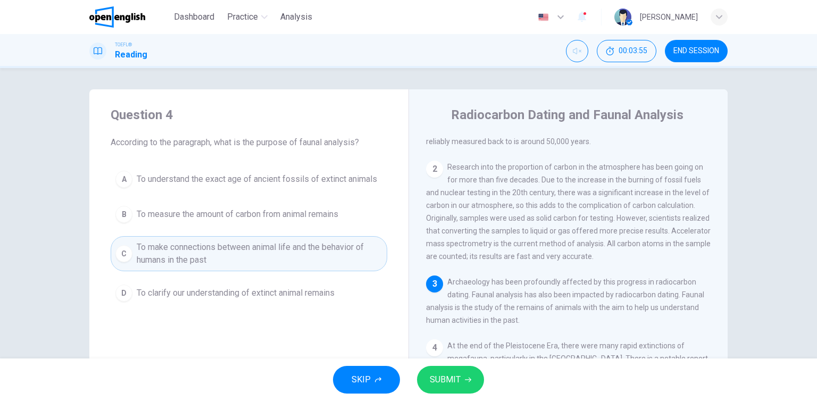
click at [461, 379] on button "SUBMIT" at bounding box center [450, 380] width 67 height 28
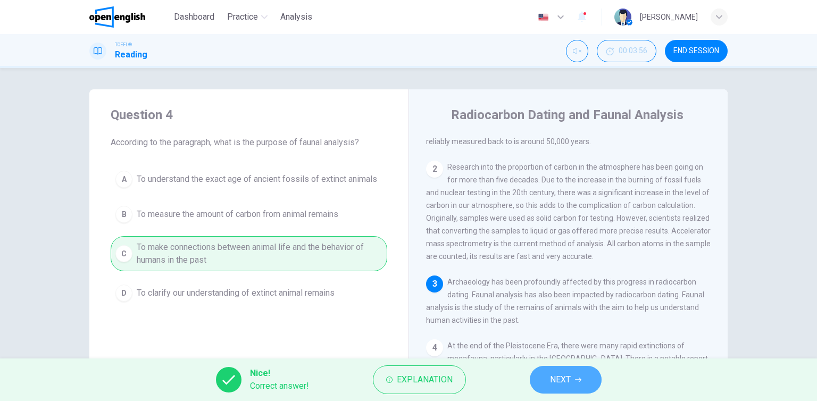
click at [557, 374] on span "NEXT" at bounding box center [560, 379] width 21 height 15
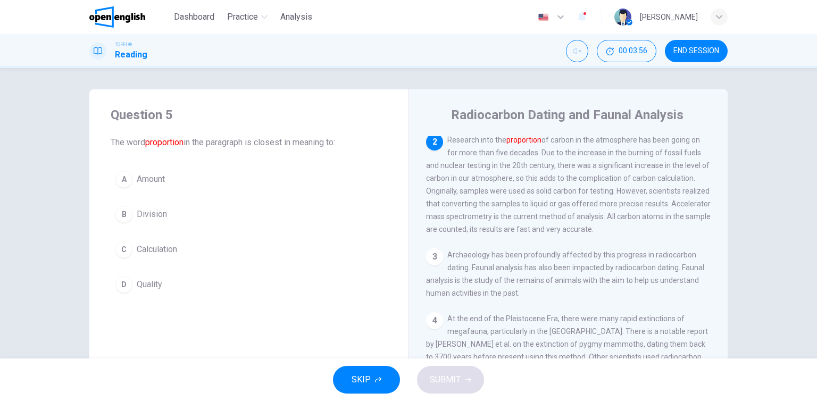
scroll to position [145, 0]
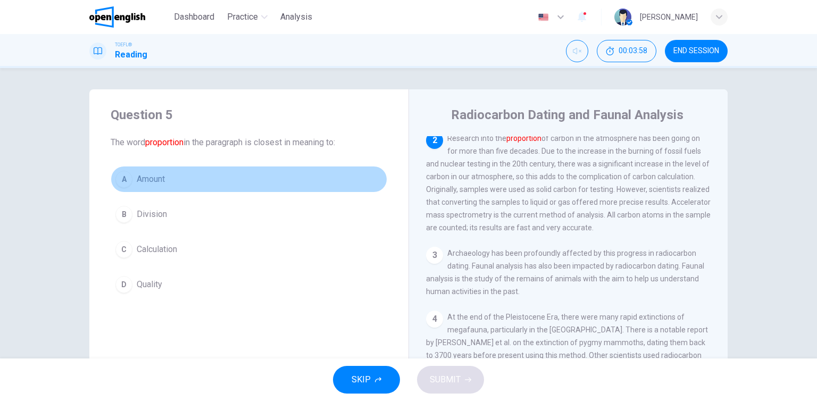
click at [186, 175] on button "A Amount" at bounding box center [249, 179] width 277 height 27
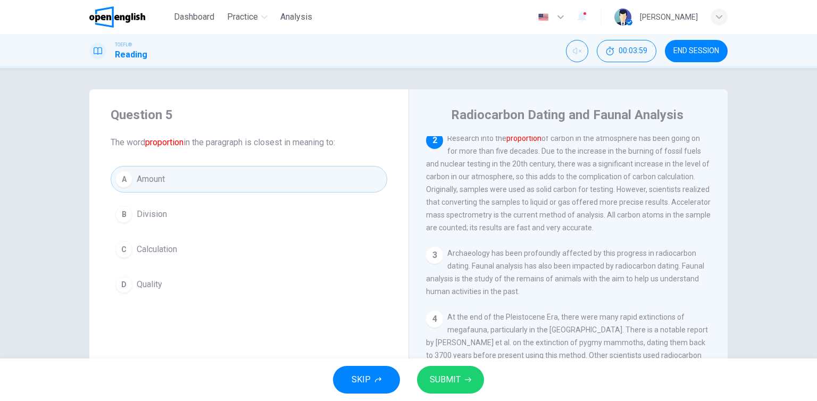
click at [428, 383] on button "SUBMIT" at bounding box center [450, 380] width 67 height 28
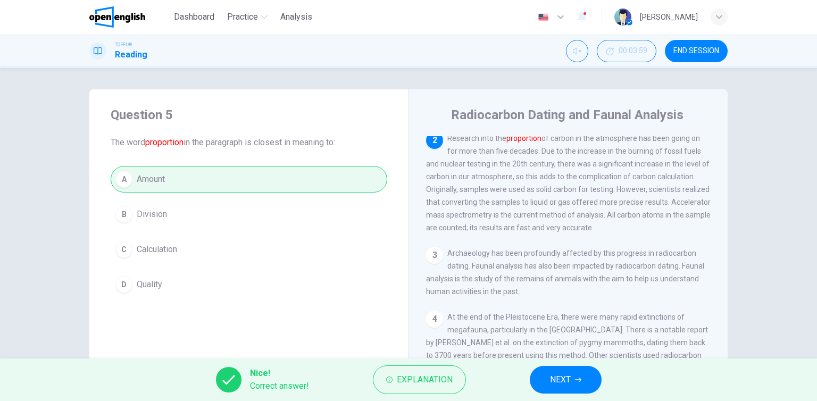
click at [570, 372] on button "NEXT" at bounding box center [566, 380] width 72 height 28
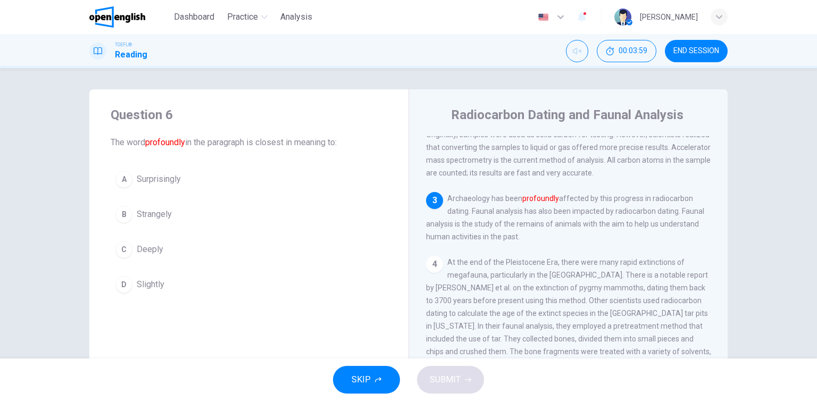
scroll to position [263, 0]
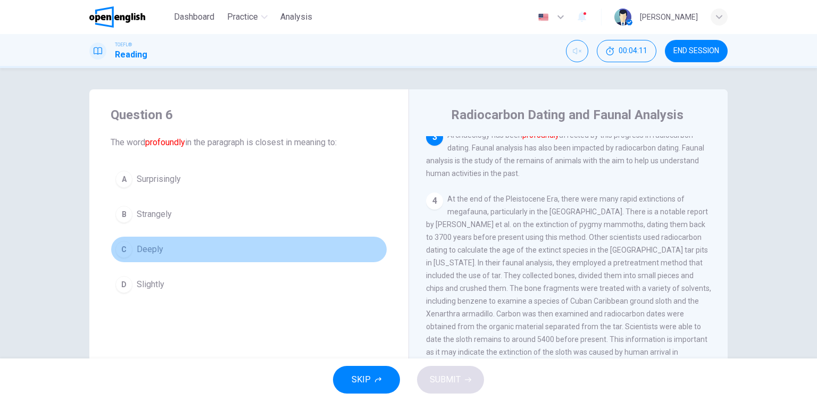
click at [165, 247] on button "C Deeply" at bounding box center [249, 249] width 277 height 27
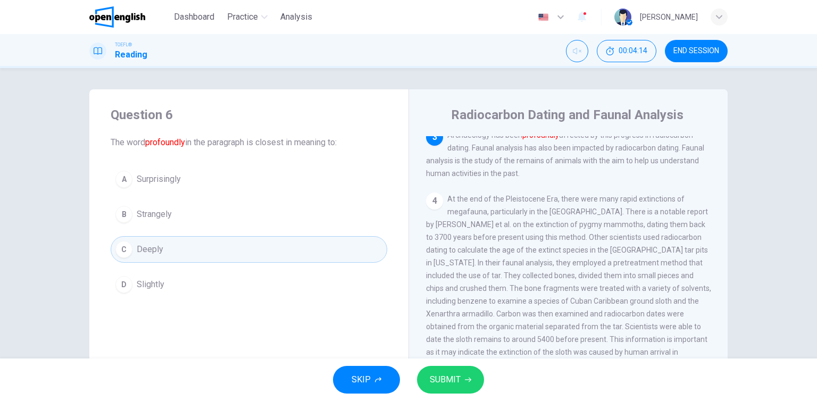
click at [470, 375] on button "SUBMIT" at bounding box center [450, 380] width 67 height 28
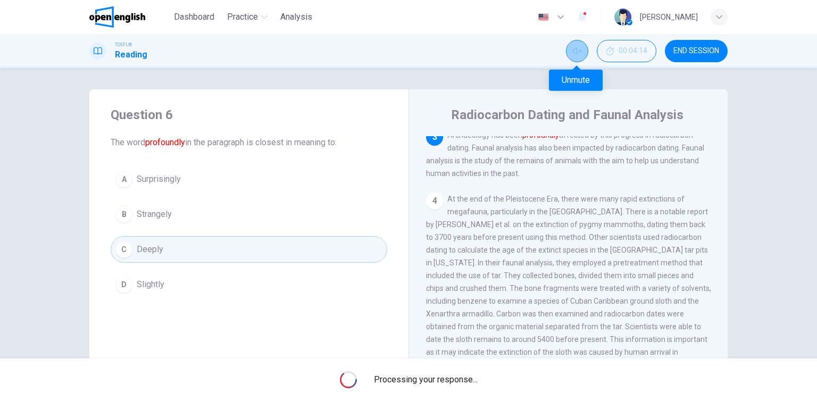
click at [572, 55] on button "Unmute" at bounding box center [577, 51] width 22 height 22
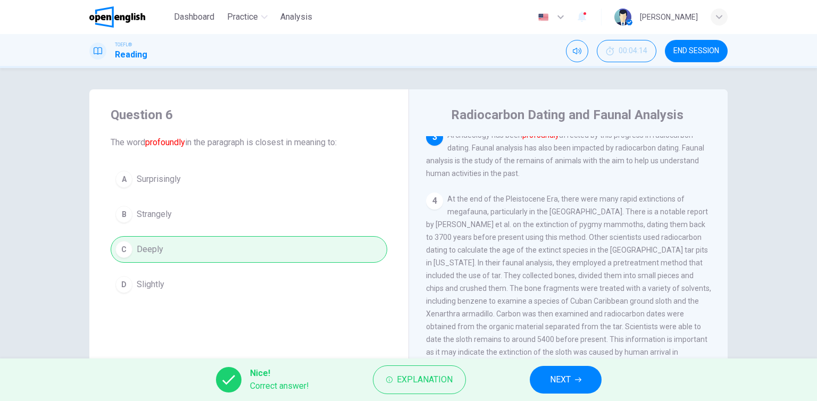
click at [578, 385] on button "NEXT" at bounding box center [566, 380] width 72 height 28
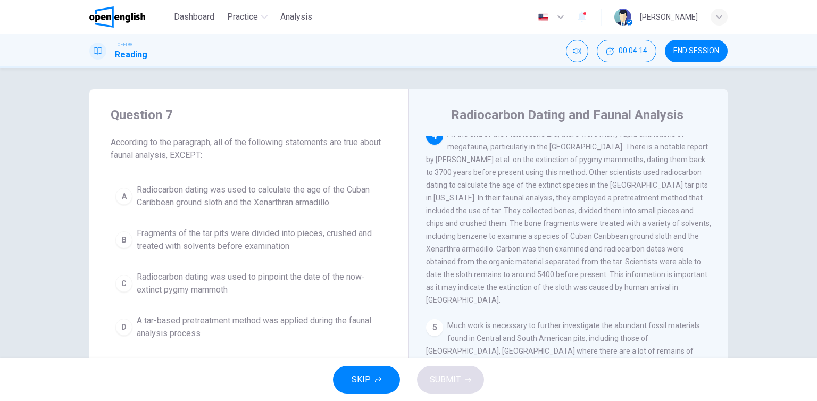
scroll to position [328, 0]
click at [580, 52] on icon "Mute" at bounding box center [577, 51] width 9 height 6
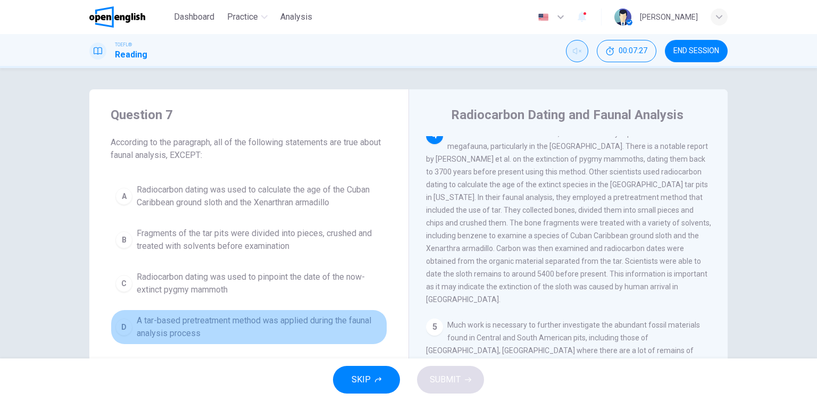
click at [154, 326] on span "A tar-based pretreatment method was applied during the faunal analysis process" at bounding box center [260, 327] width 246 height 26
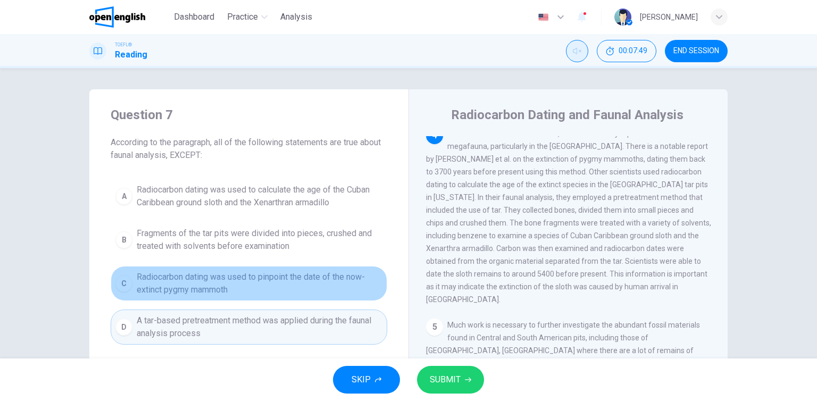
click at [206, 292] on span "Radiocarbon dating was used to pinpoint the date of the now-extinct pygmy mammo…" at bounding box center [260, 284] width 246 height 26
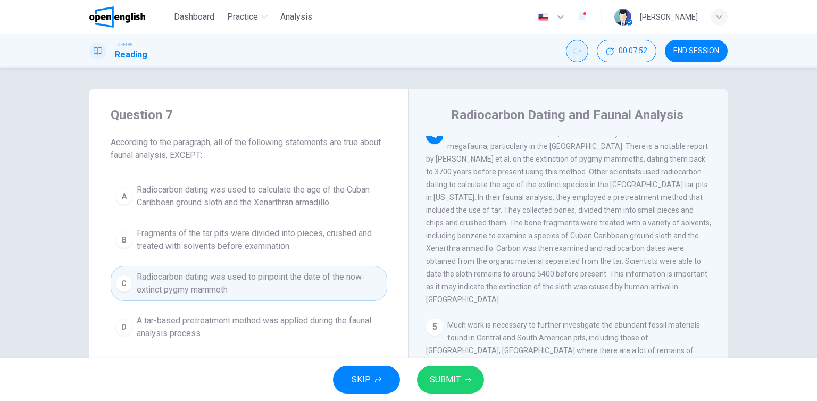
click at [442, 372] on span "SUBMIT" at bounding box center [445, 379] width 31 height 15
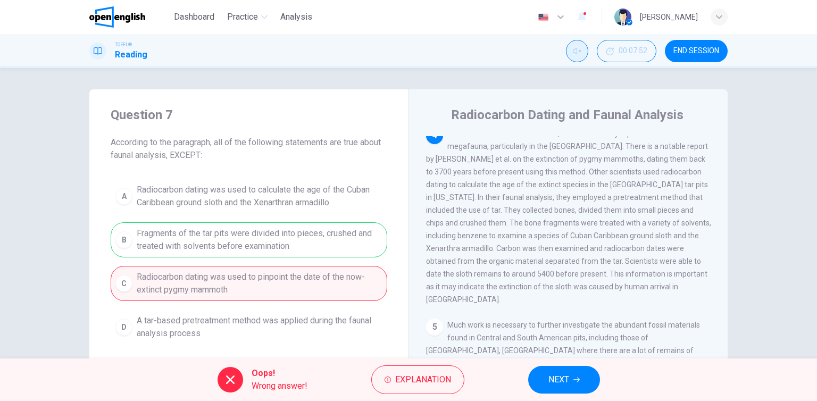
click at [574, 376] on icon "button" at bounding box center [576, 379] width 6 height 6
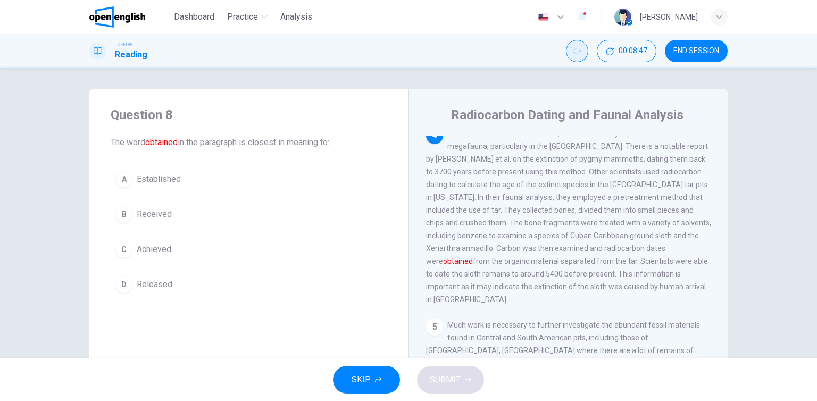
click at [194, 198] on div "A Established B Received C Achieved D Released" at bounding box center [249, 232] width 277 height 132
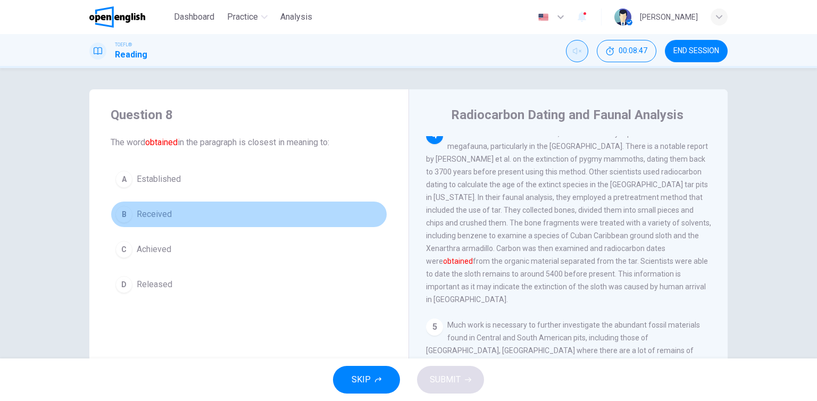
click at [165, 213] on span "Received" at bounding box center [154, 214] width 35 height 13
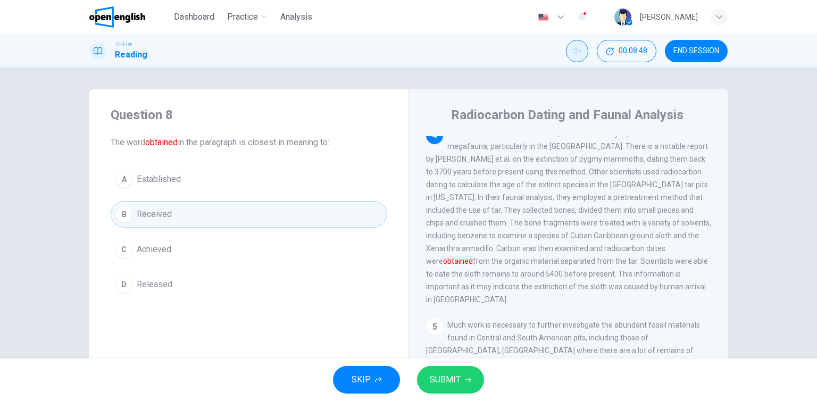
click at [455, 373] on span "SUBMIT" at bounding box center [445, 379] width 31 height 15
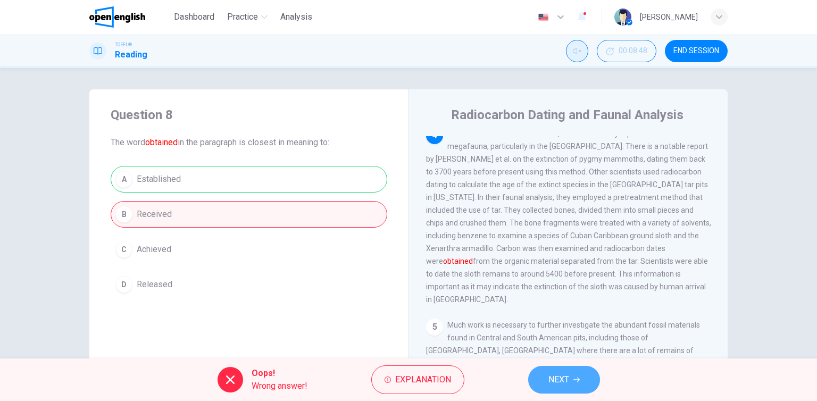
click at [566, 381] on span "NEXT" at bounding box center [558, 379] width 21 height 15
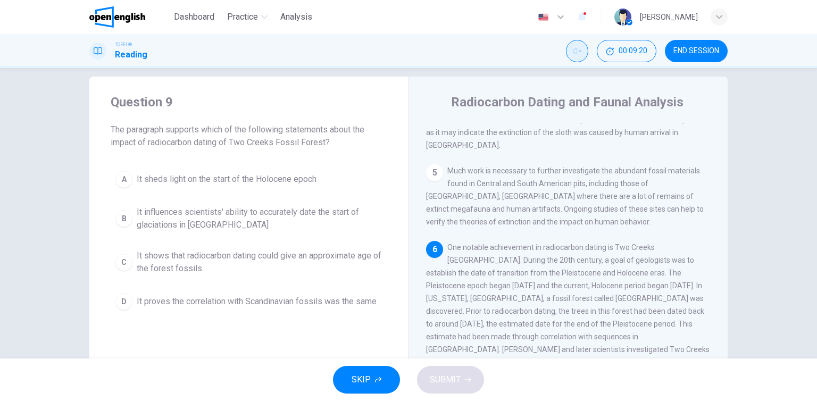
scroll to position [0, 0]
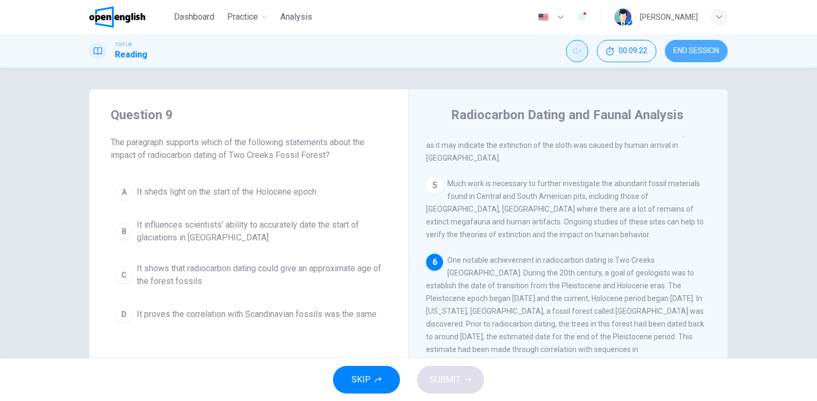
click at [685, 51] on span "END SESSION" at bounding box center [696, 51] width 46 height 9
click at [692, 55] on button "END SESSION" at bounding box center [696, 51] width 63 height 22
